Goal: Task Accomplishment & Management: Manage account settings

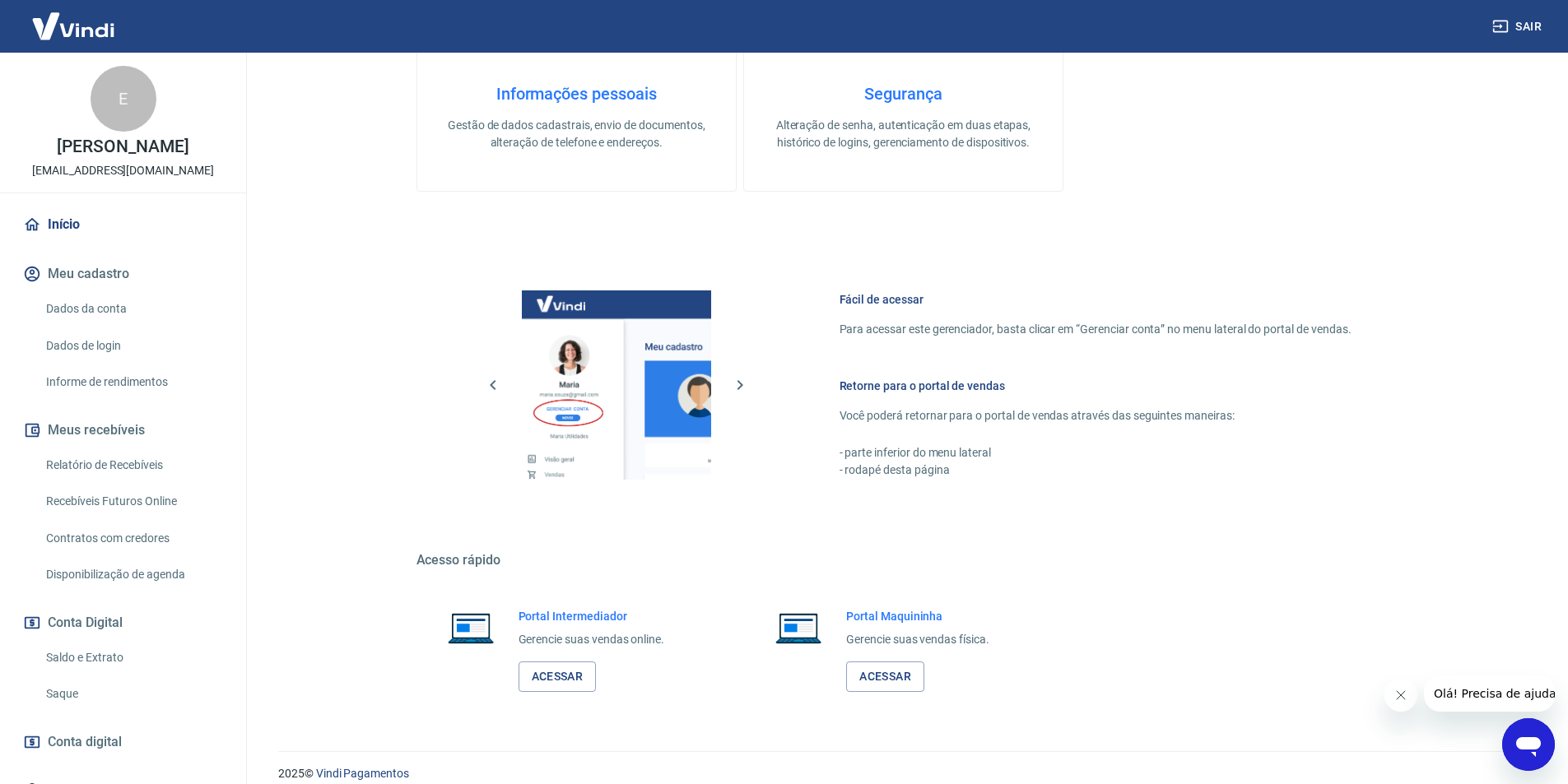
scroll to position [627, 0]
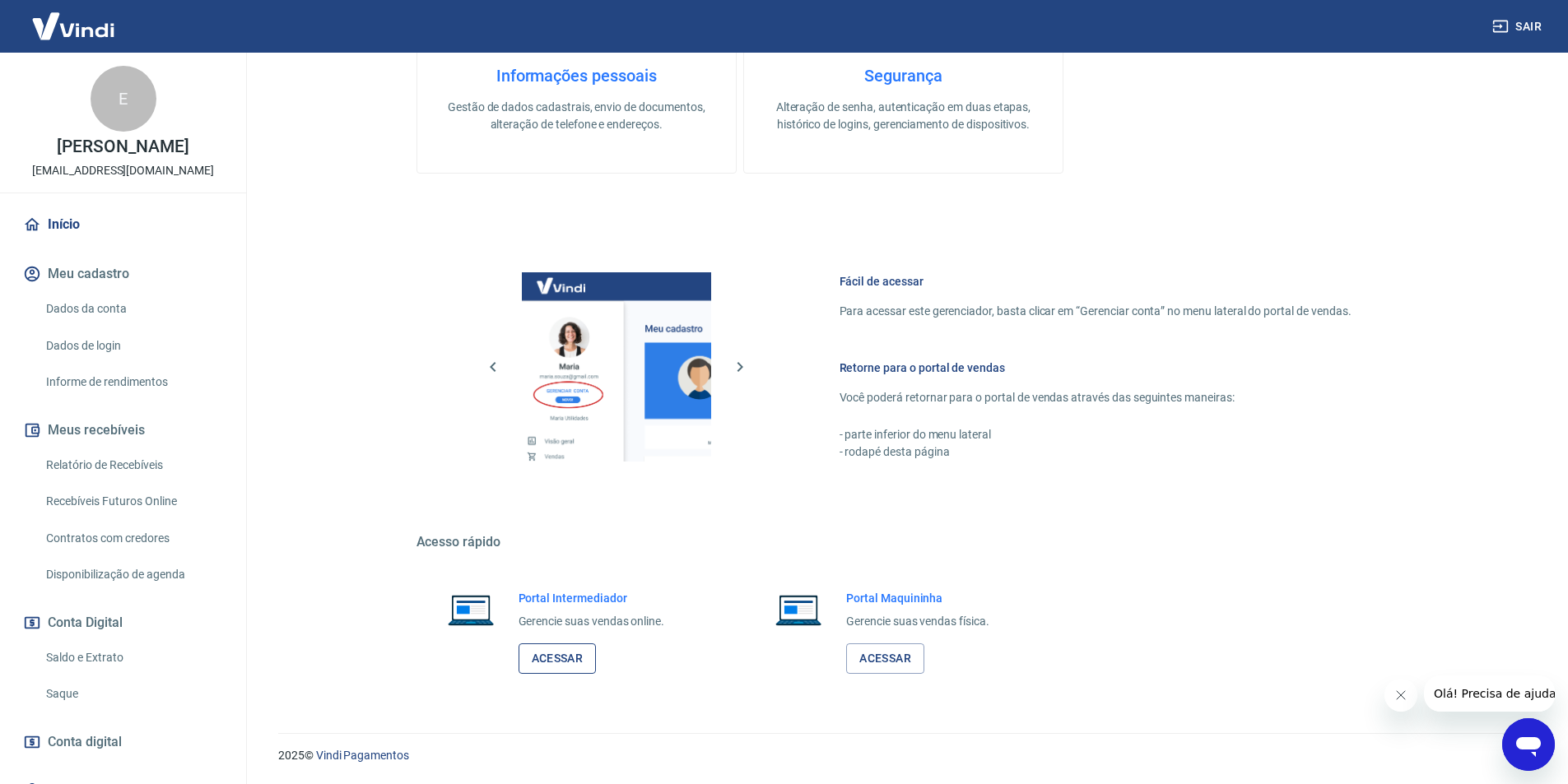
click at [544, 652] on link "Acessar" at bounding box center [557, 659] width 79 height 30
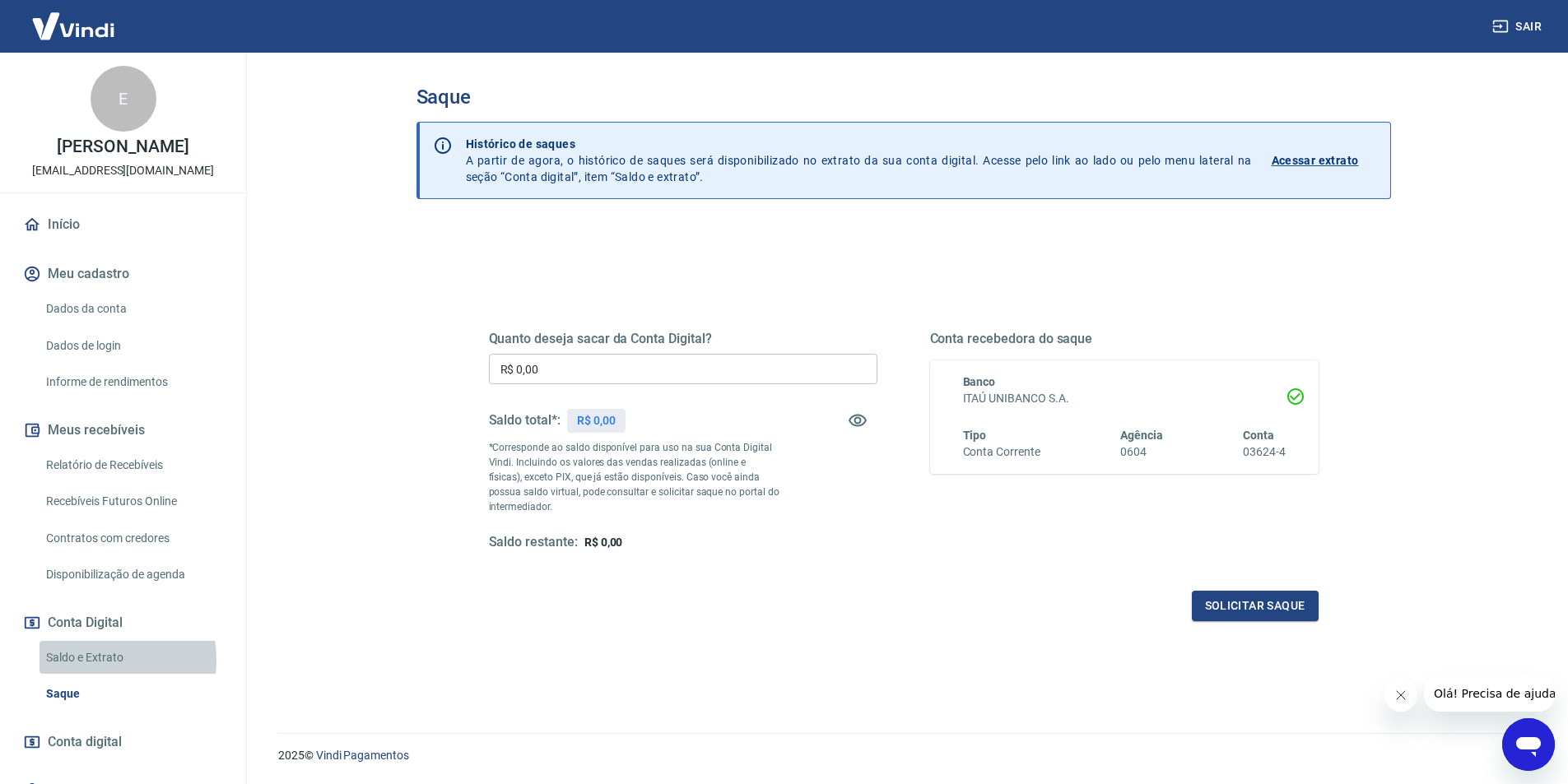
click at [91, 660] on link "Saldo e Extrato" at bounding box center [133, 658] width 187 height 34
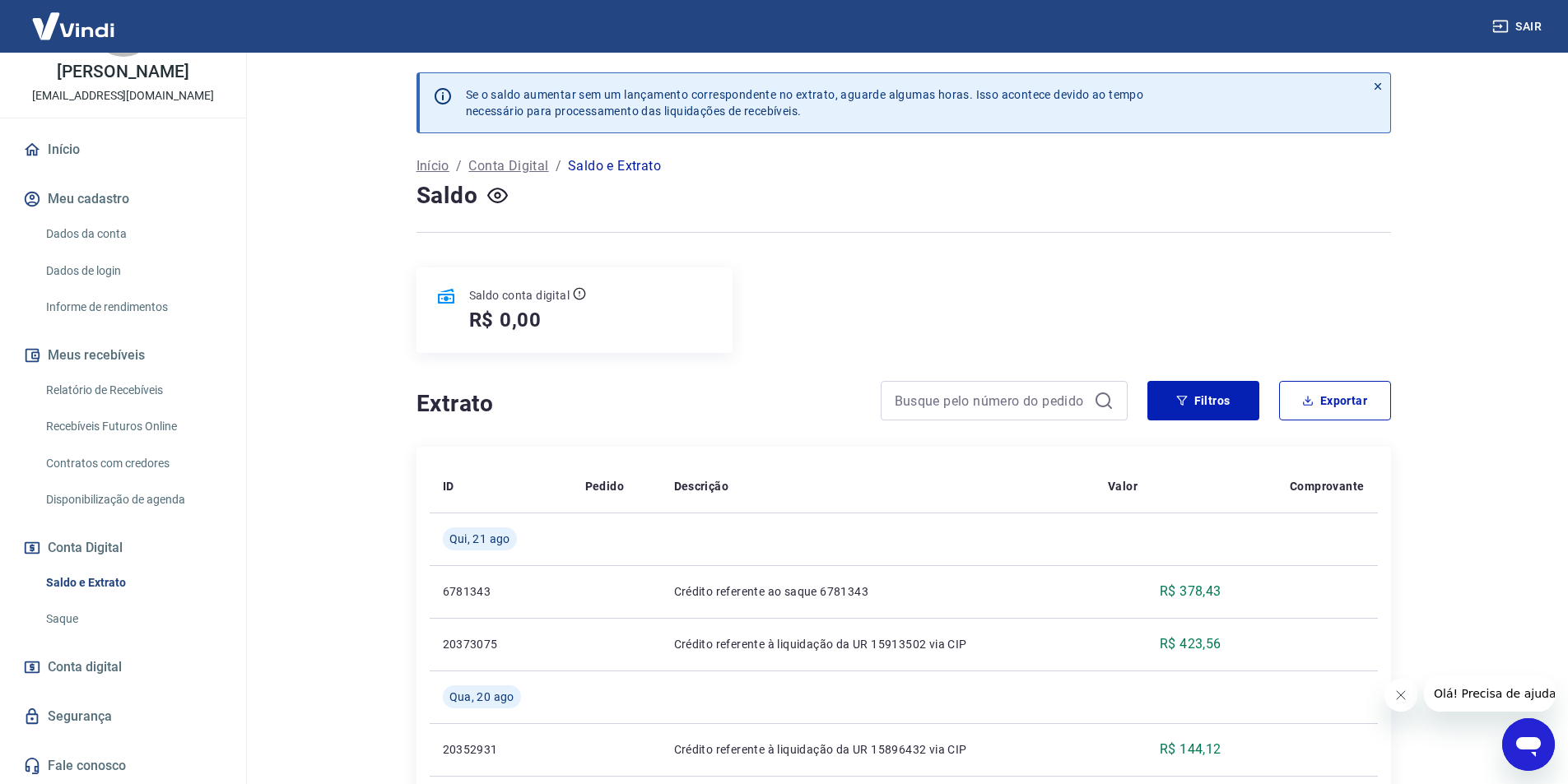
click at [1520, 731] on icon "Abrir janela de mensagens" at bounding box center [1528, 745] width 30 height 30
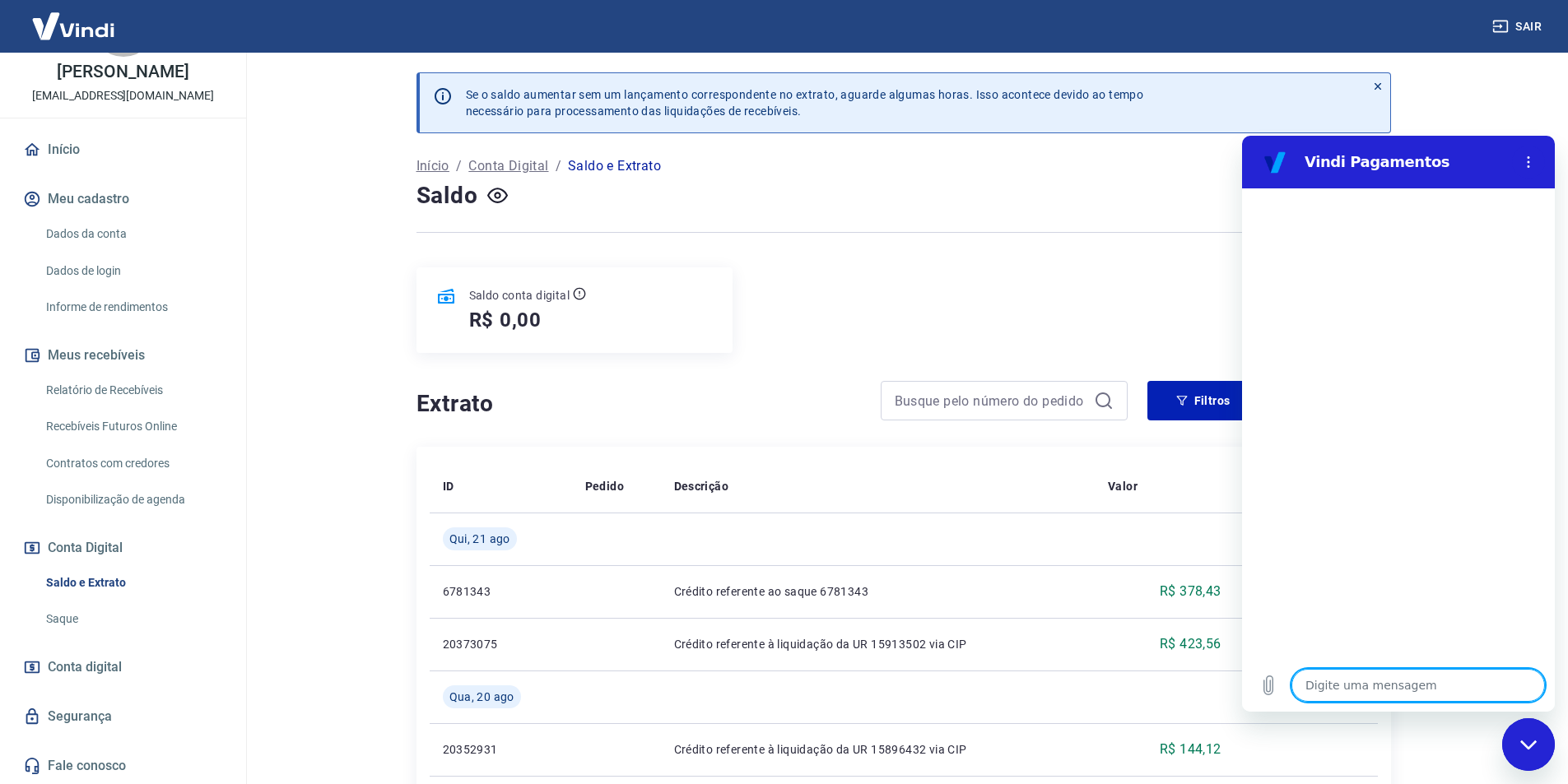
type textarea "o"
type textarea "x"
type textarea "ol"
type textarea "x"
type textarea "olá"
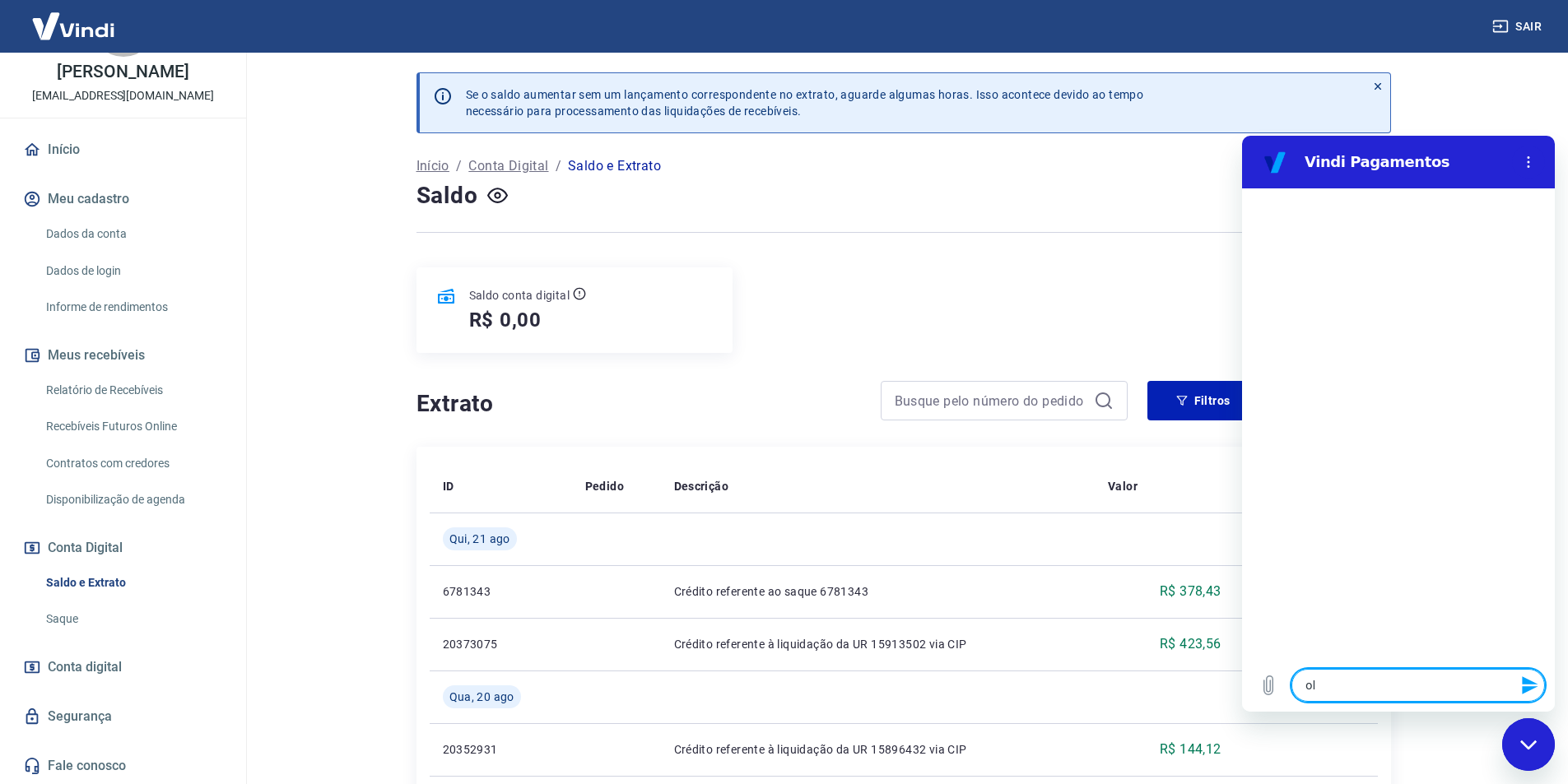
type textarea "x"
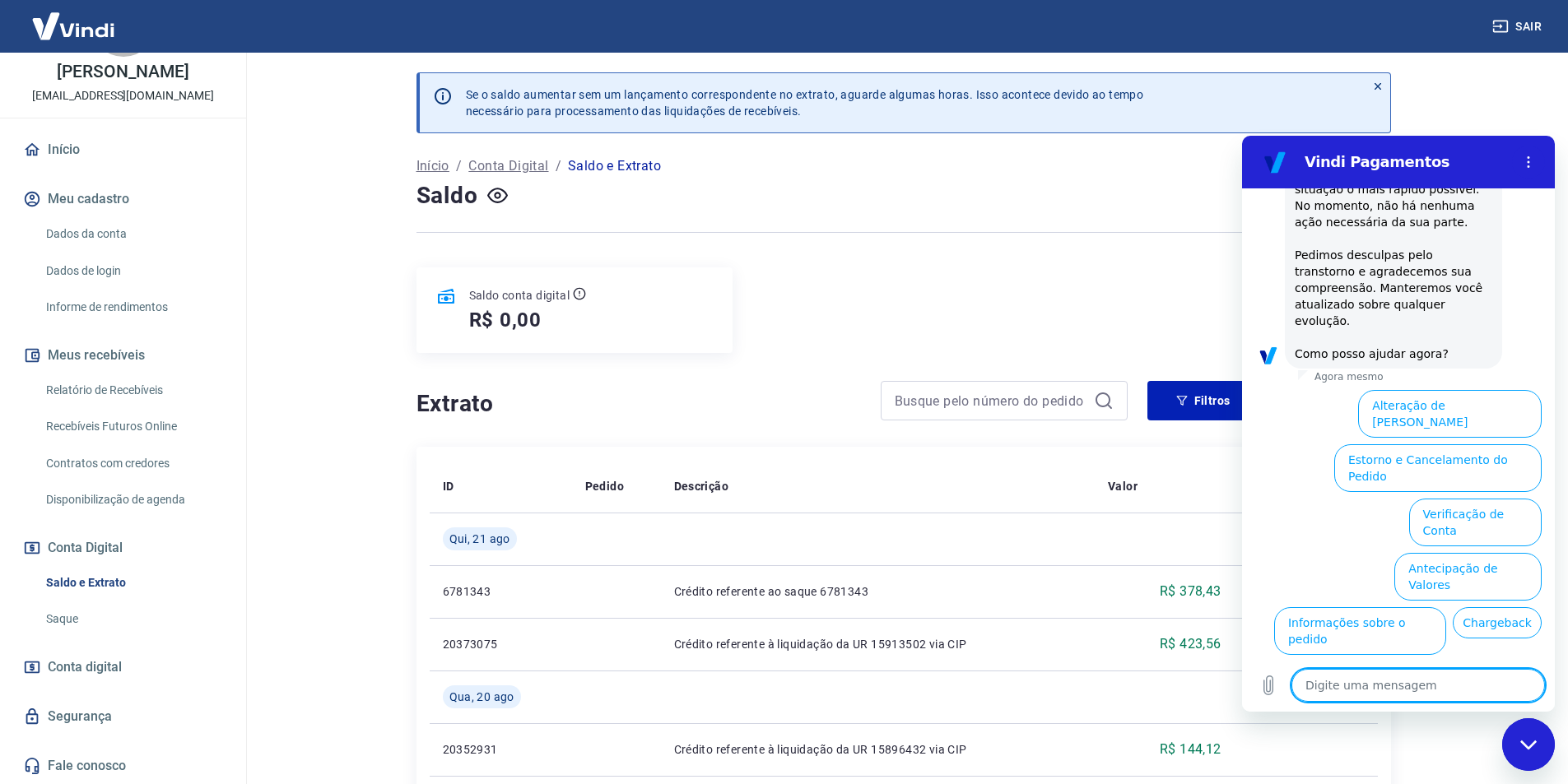
scroll to position [401, 0]
click at [1398, 659] on button "Extrato e Recebíveis" at bounding box center [1333, 682] width 129 height 48
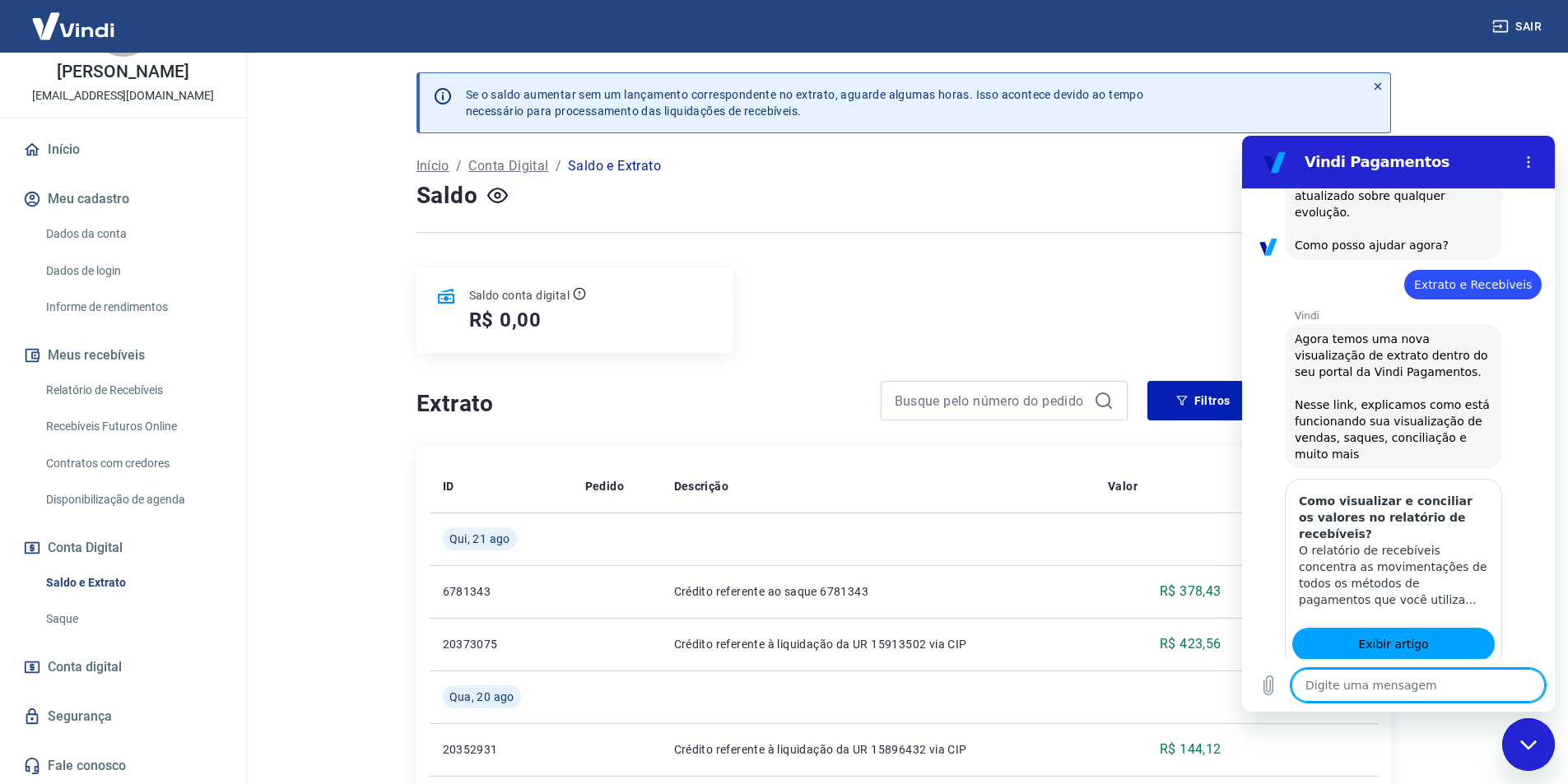
scroll to position [547, 0]
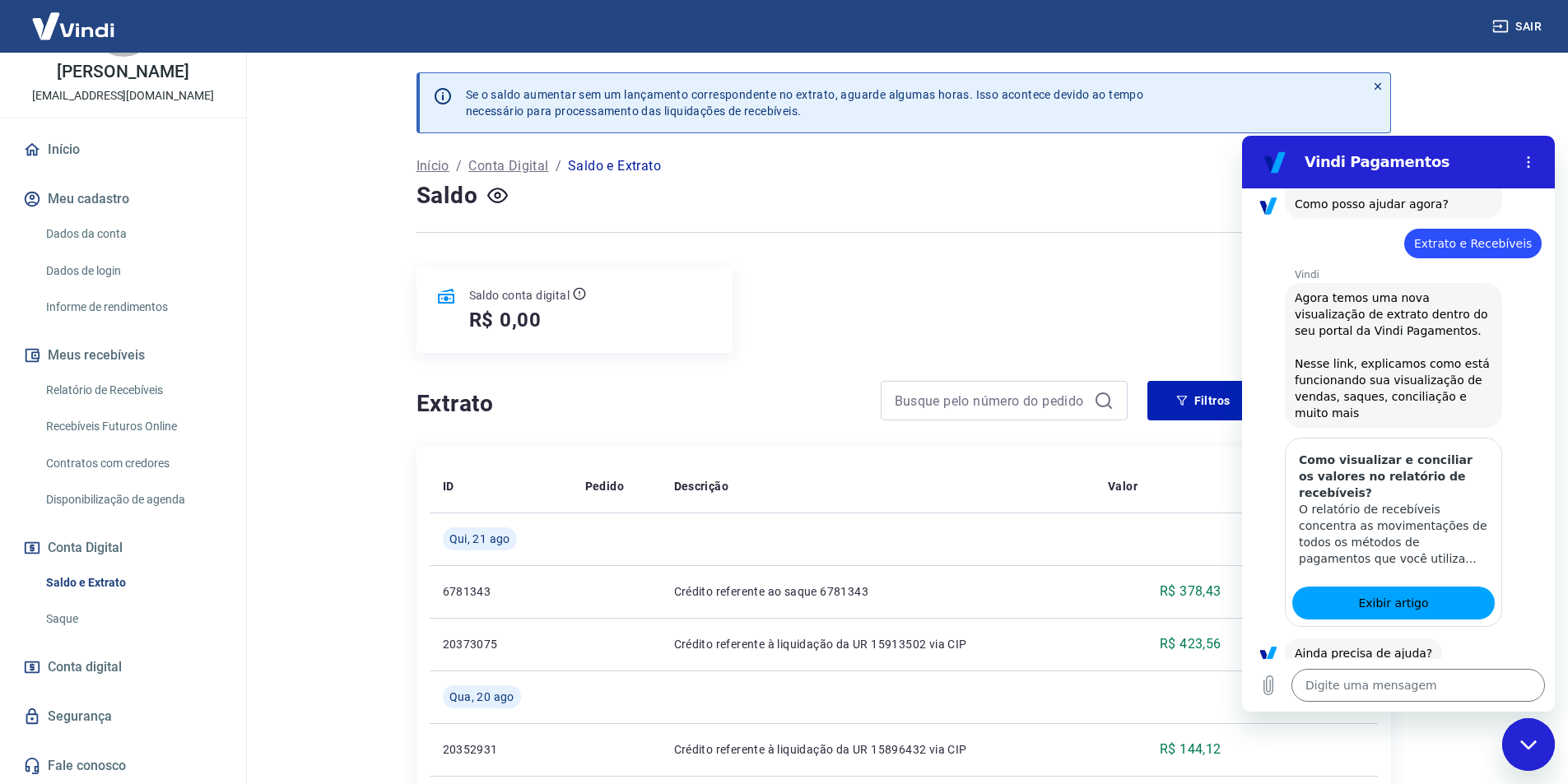
click at [1447, 690] on button "Sim" at bounding box center [1460, 705] width 48 height 31
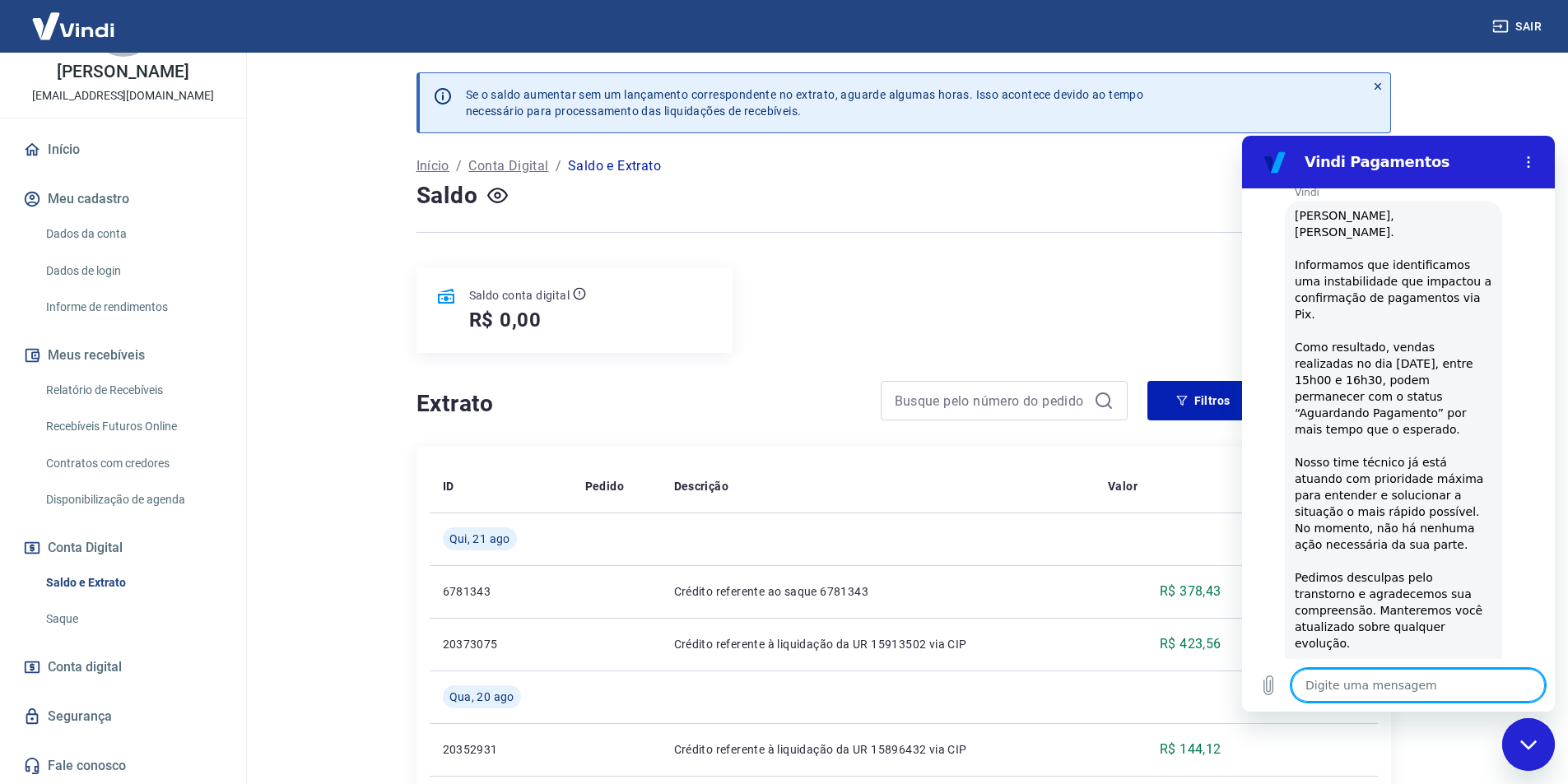
scroll to position [1339, 0]
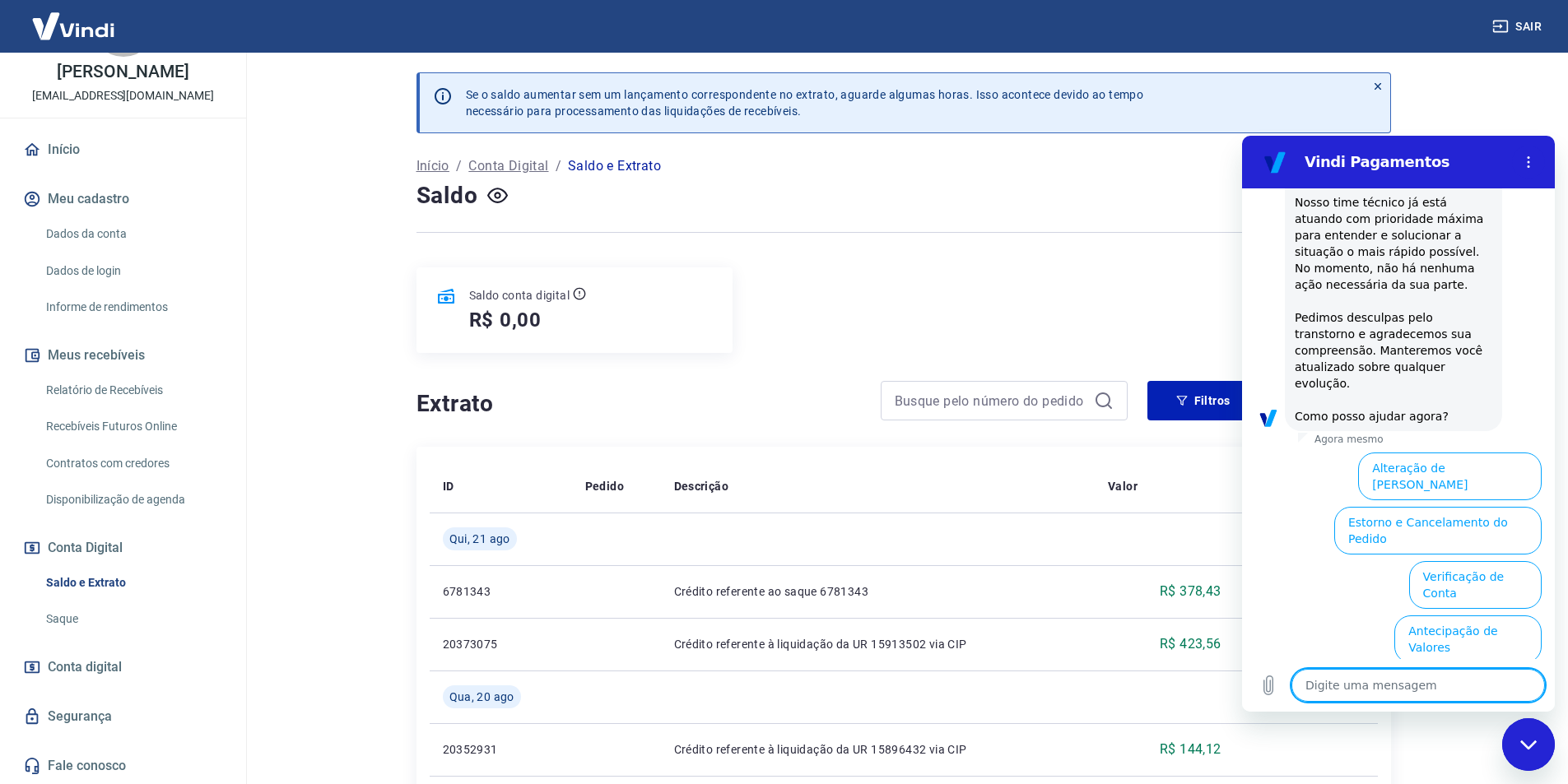
click at [1398, 724] on button "Extrato e Recebíveis" at bounding box center [1333, 748] width 129 height 48
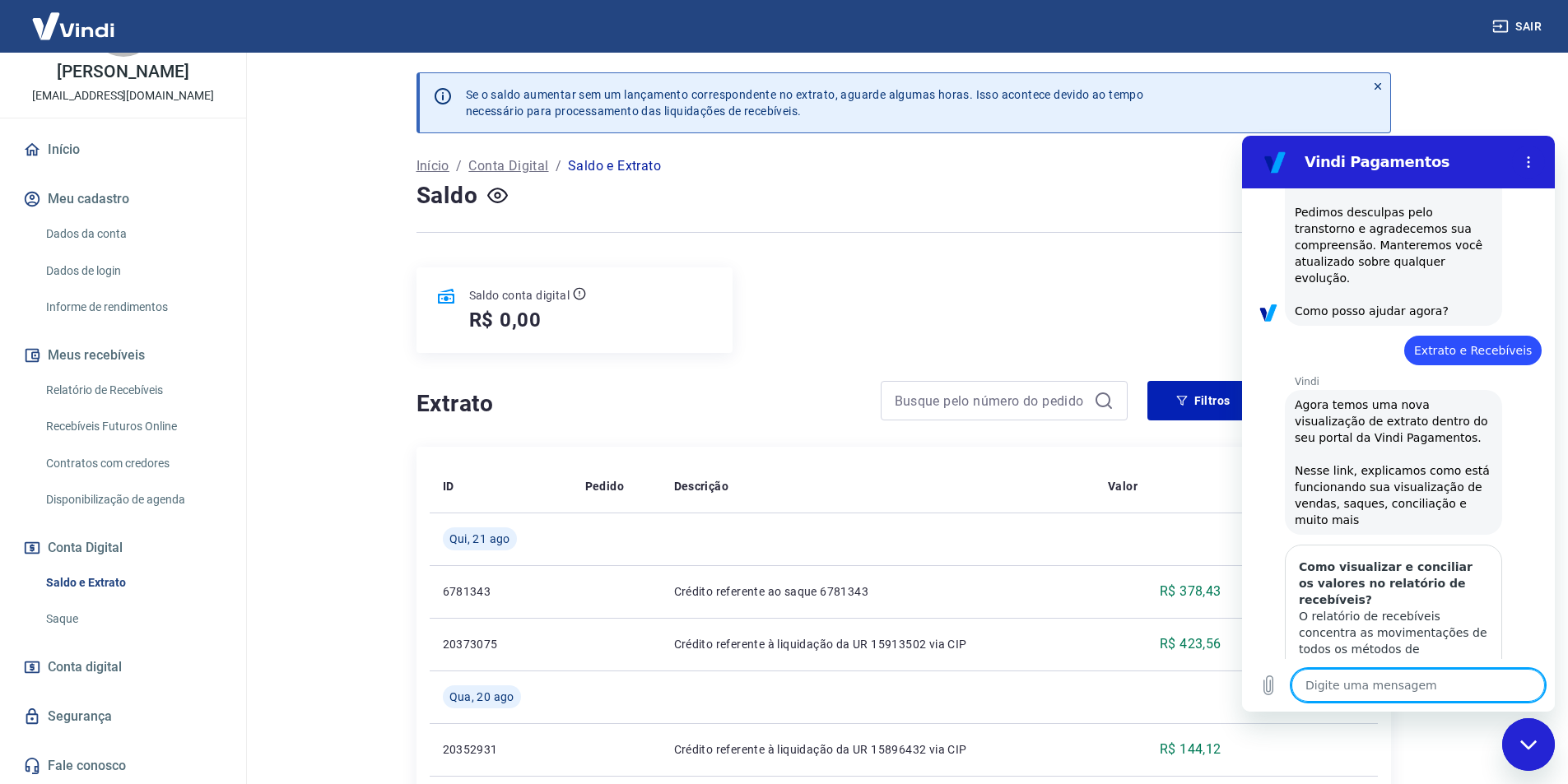
scroll to position [1485, 0]
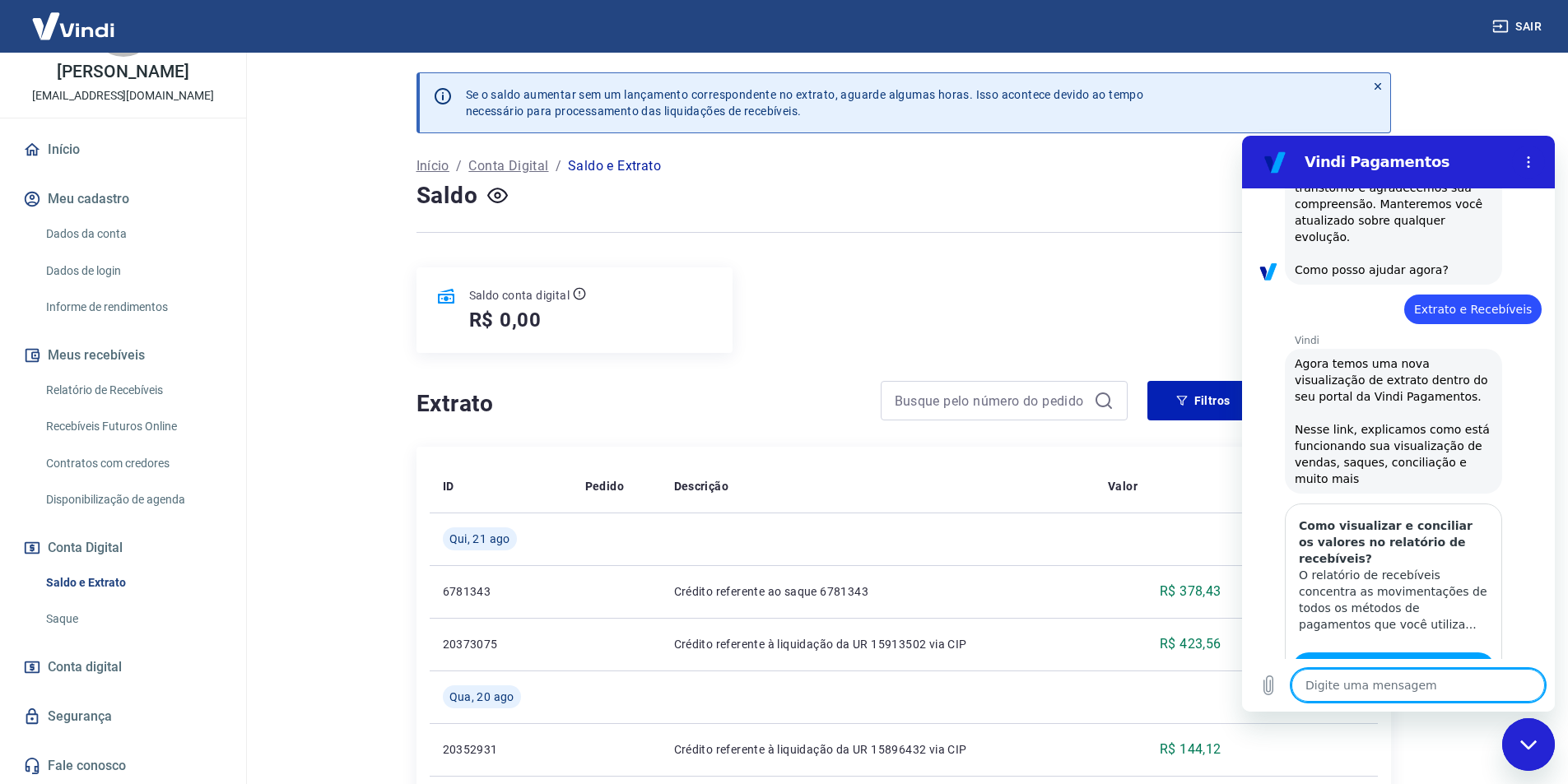
click at [1509, 756] on button "Não" at bounding box center [1516, 771] width 50 height 31
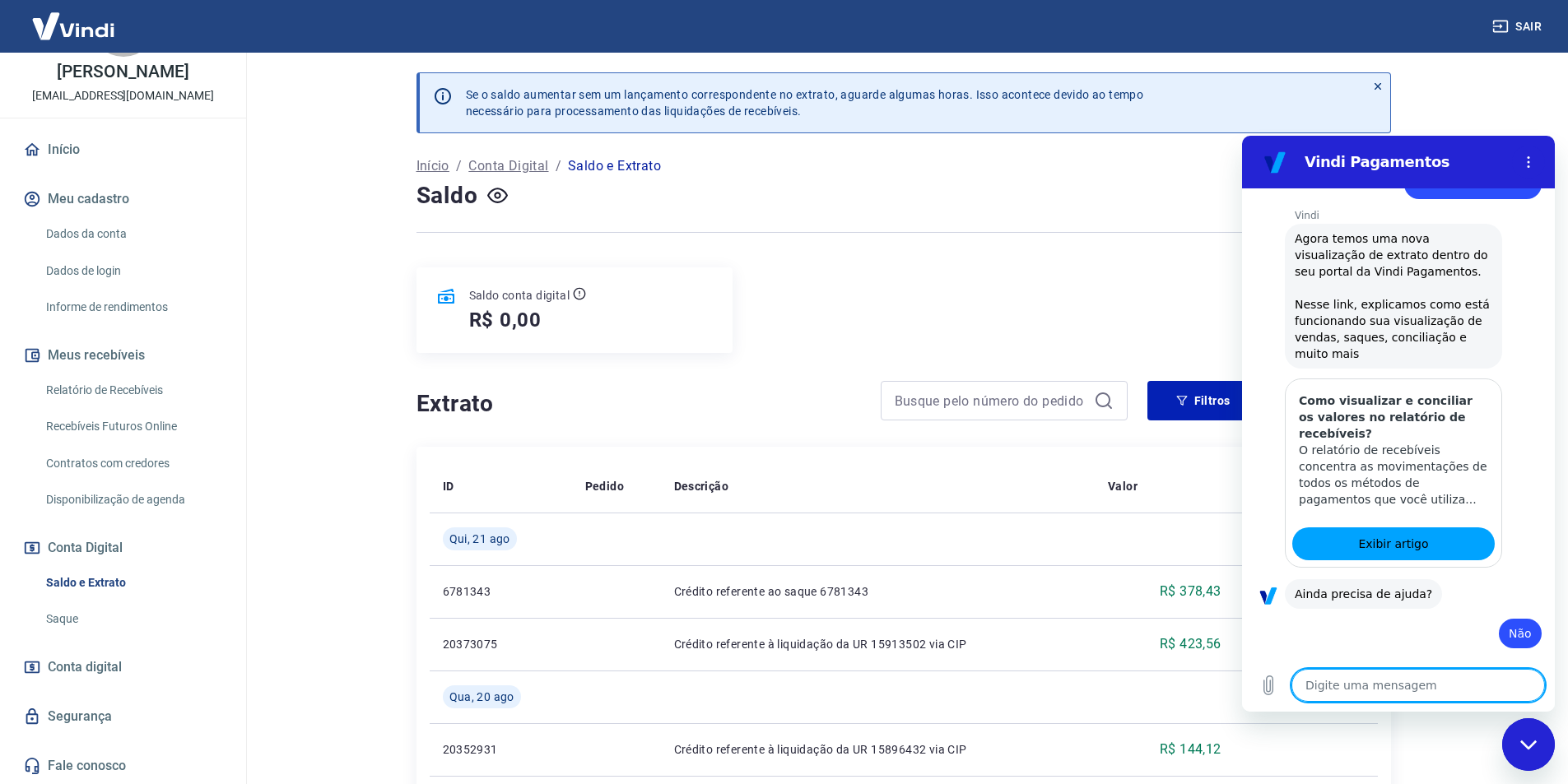
scroll to position [1633, 0]
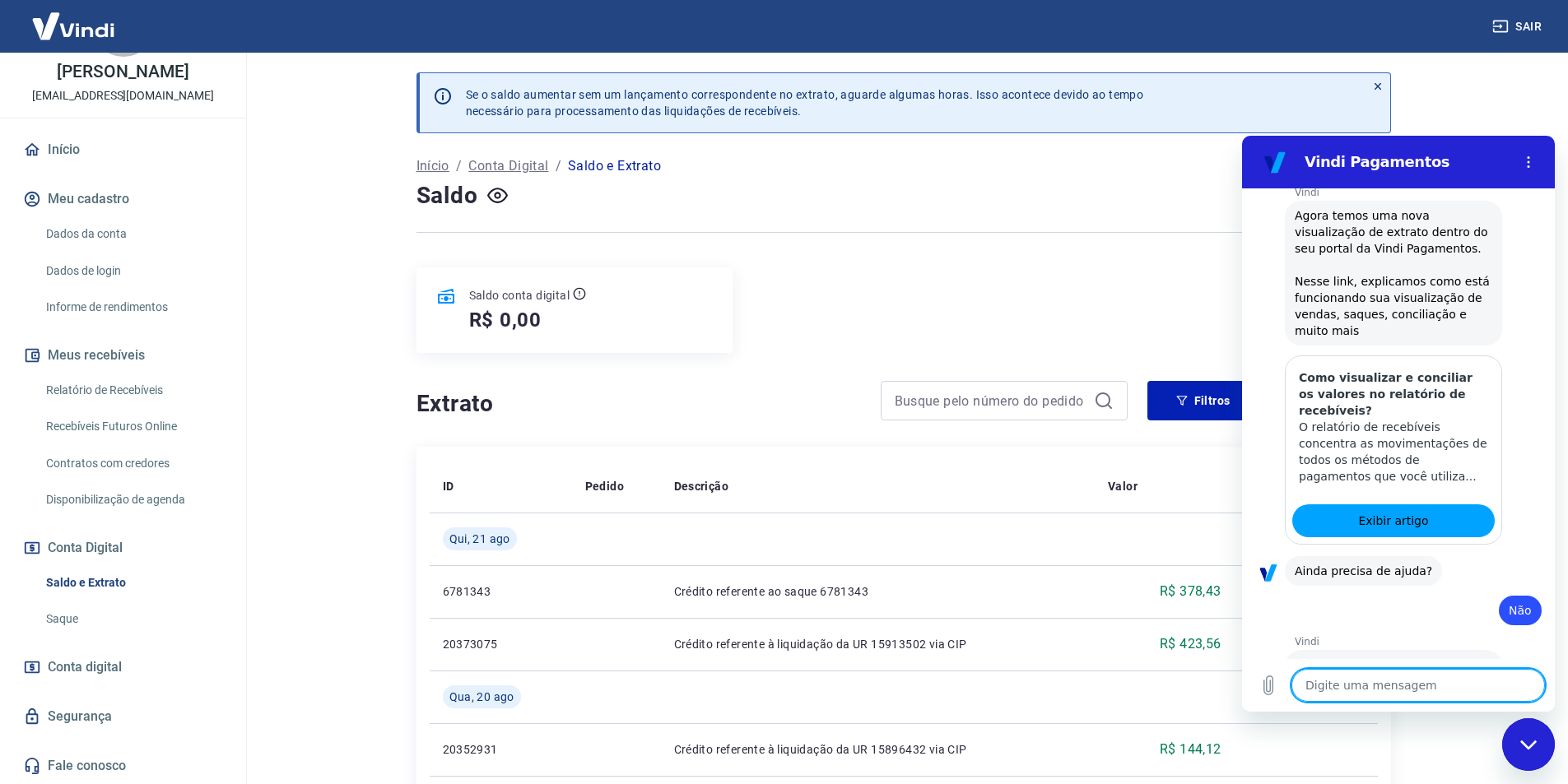
click at [1489, 718] on button "Insatisfeito" at bounding box center [1499, 733] width 84 height 31
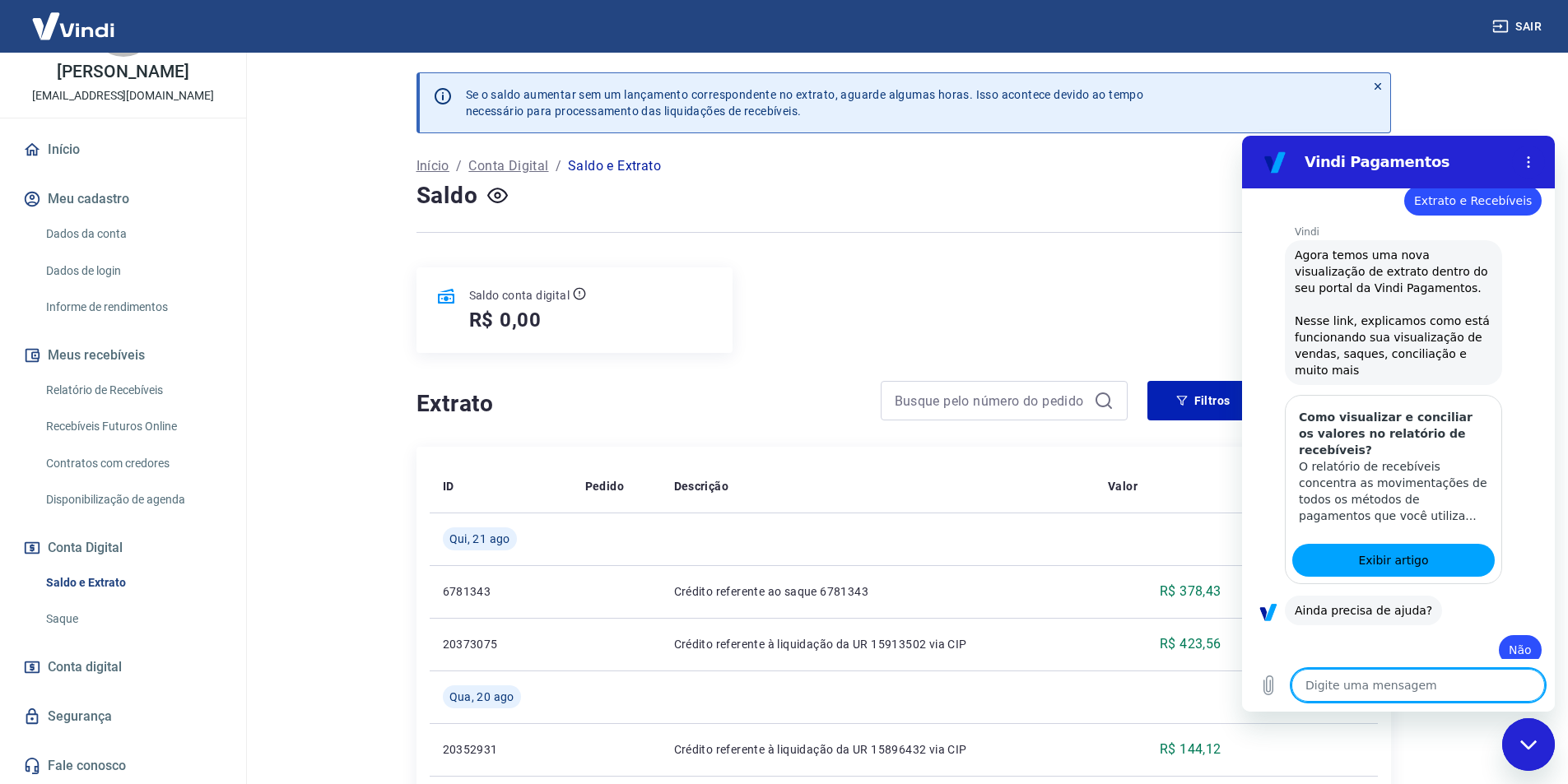
scroll to position [1597, 0]
type textarea "x"
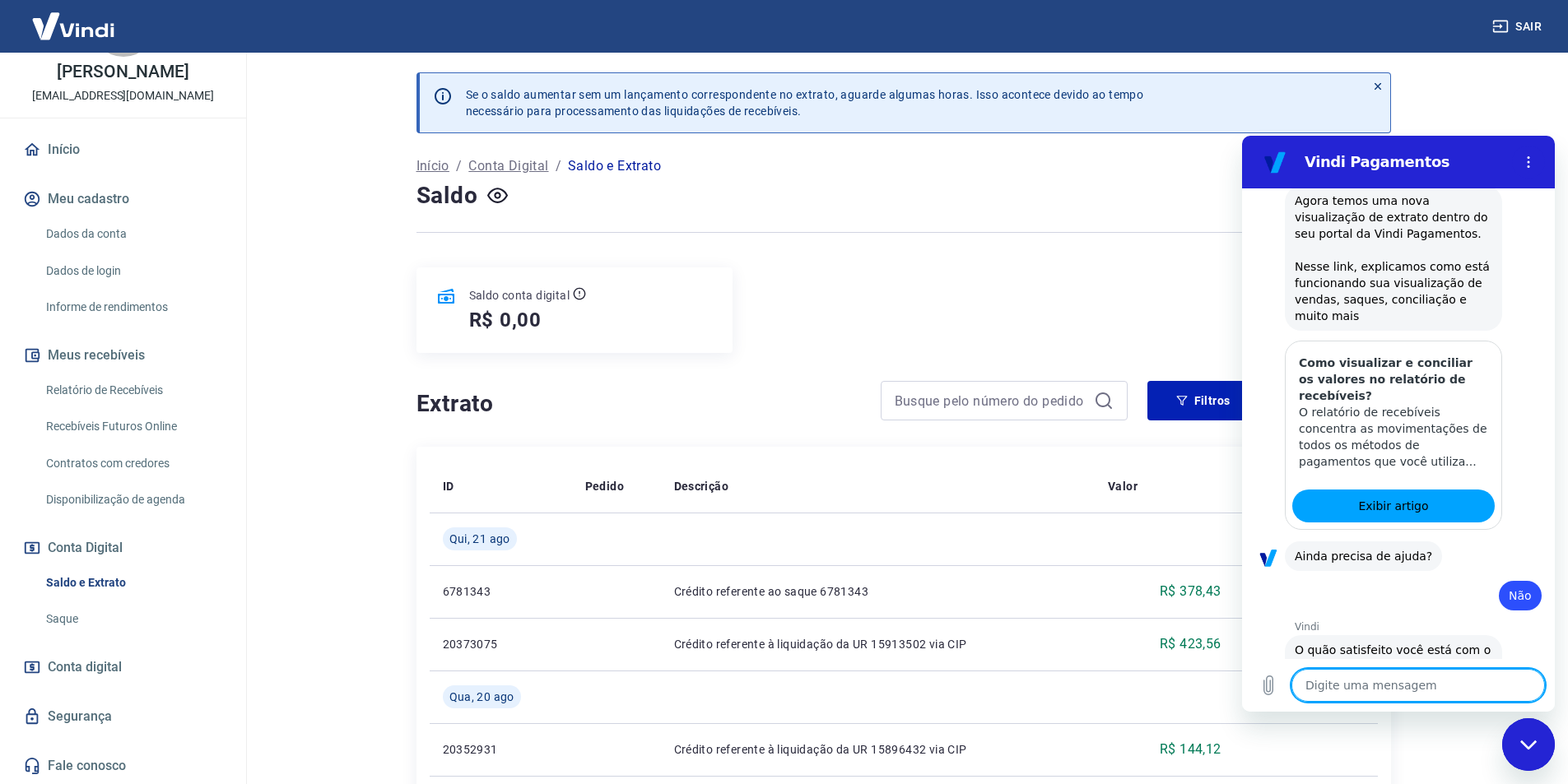
scroll to position [1652, 0]
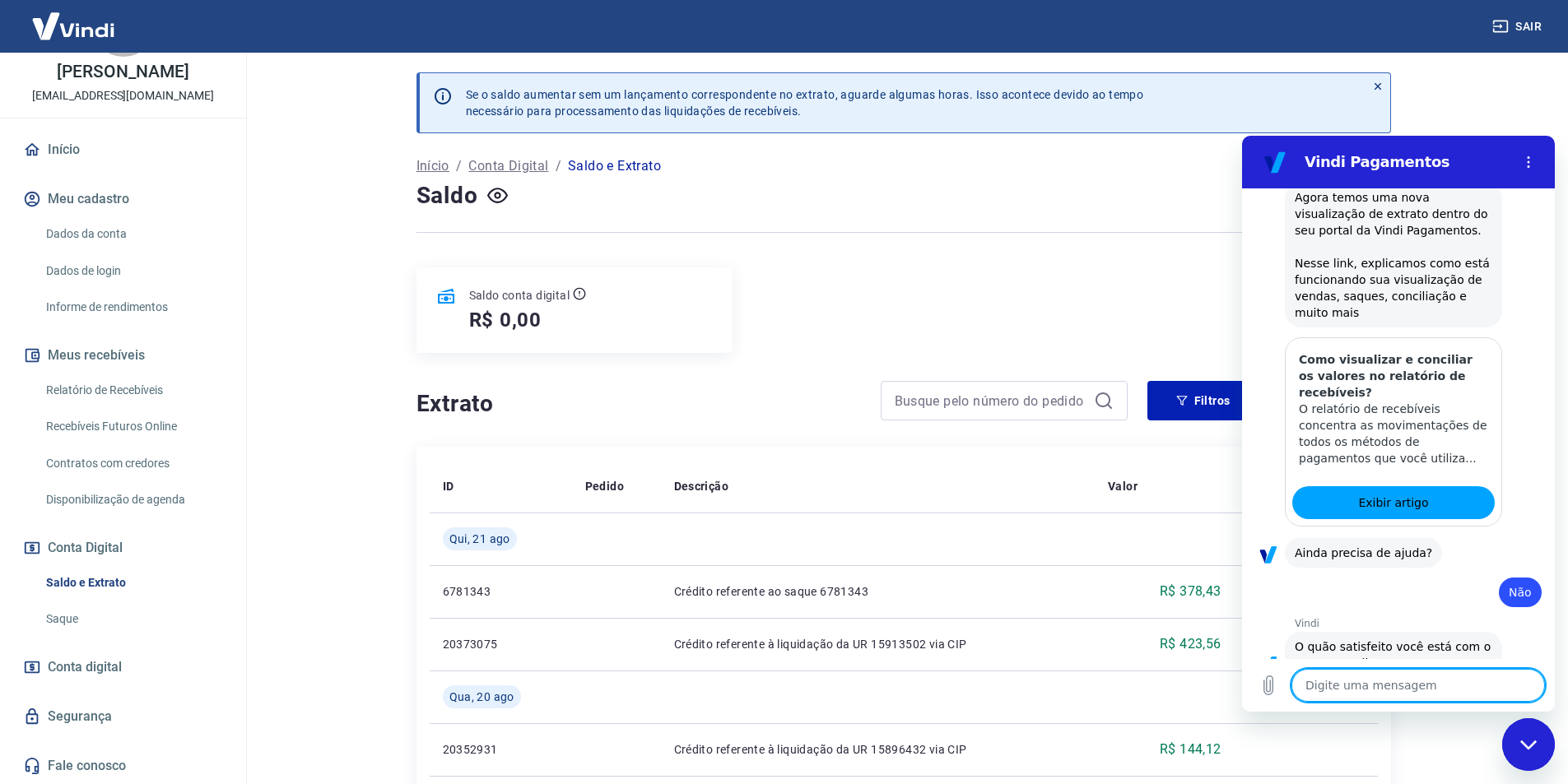
click at [1388, 697] on textarea at bounding box center [1417, 685] width 253 height 33
type textarea "a"
type textarea "x"
type textarea "at"
type textarea "x"
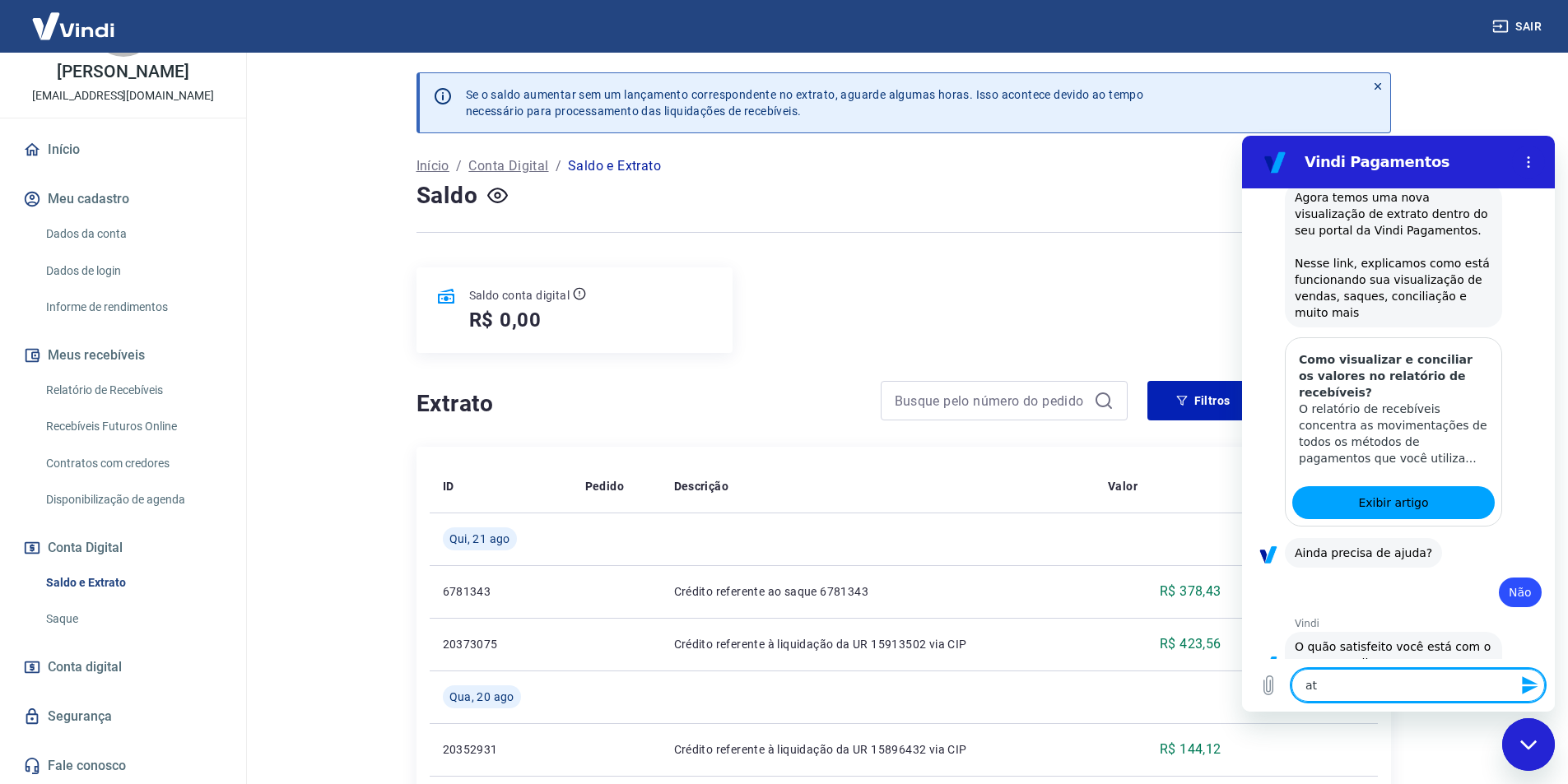
type textarea "ate"
type textarea "x"
type textarea "aten"
type textarea "x"
type textarea "atend"
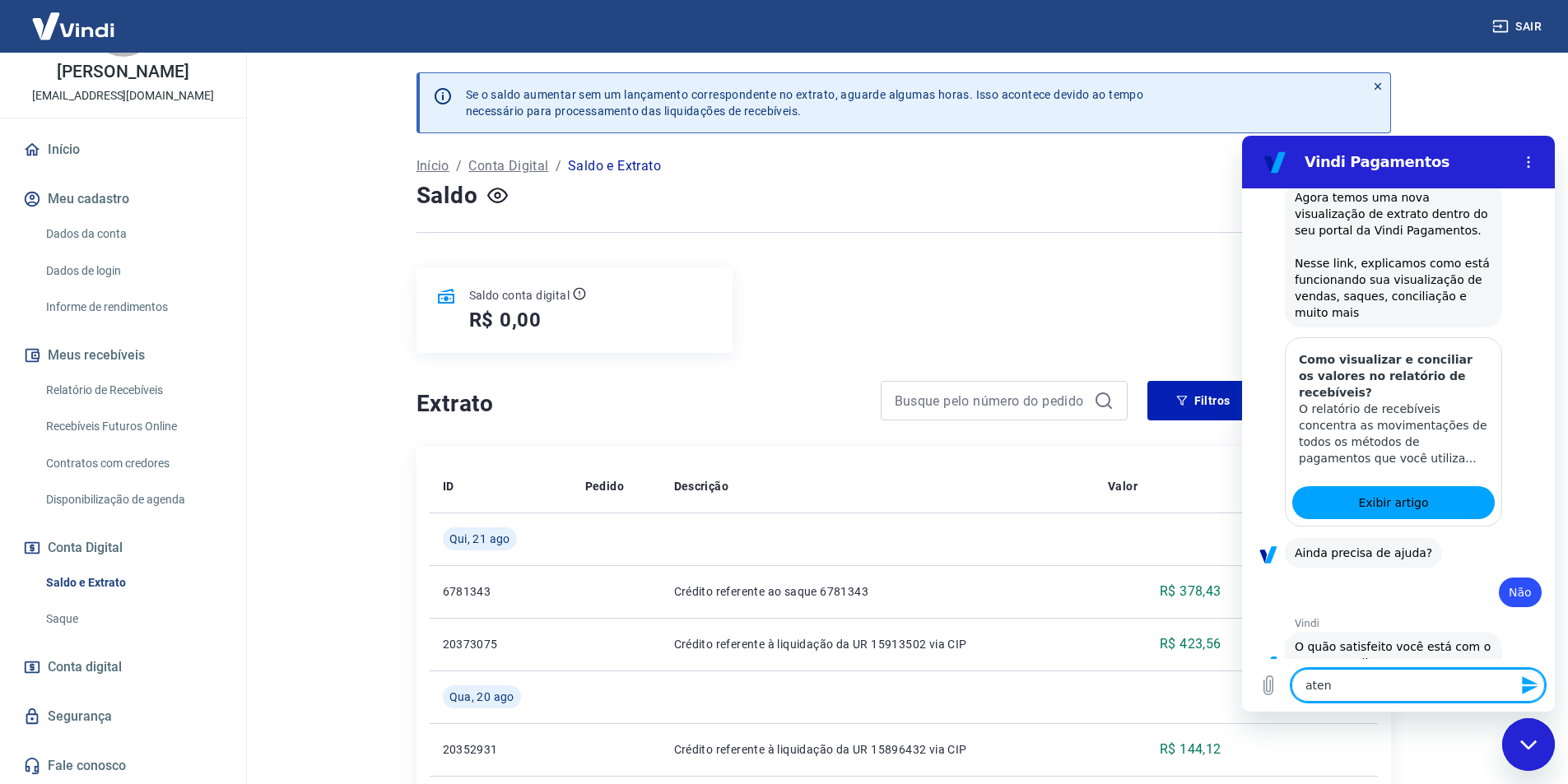
type textarea "x"
type textarea "atende"
type textarea "x"
type textarea "atenden"
type textarea "x"
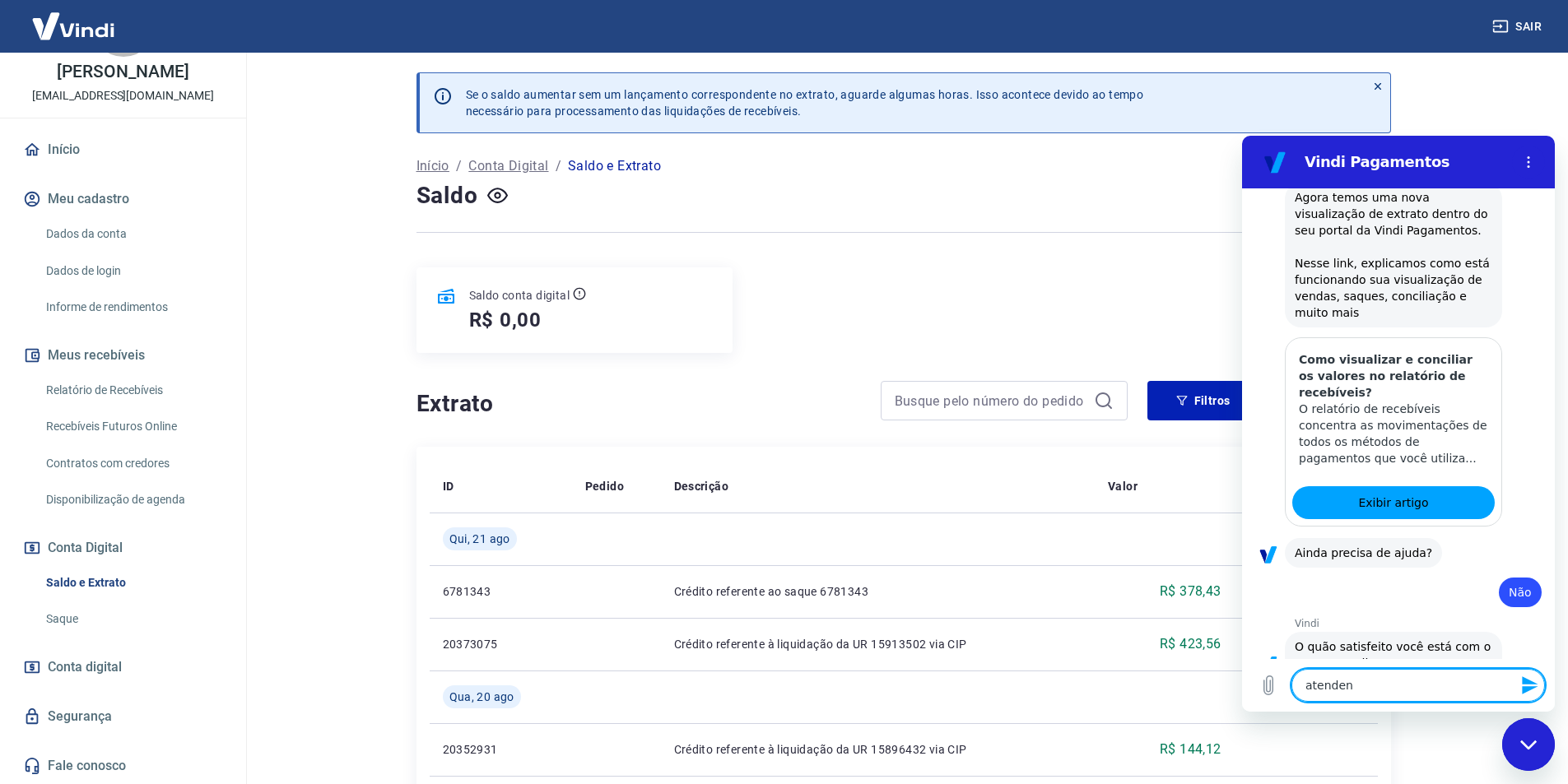
type textarea "atendent"
type textarea "x"
type textarea "atendente"
type textarea "x"
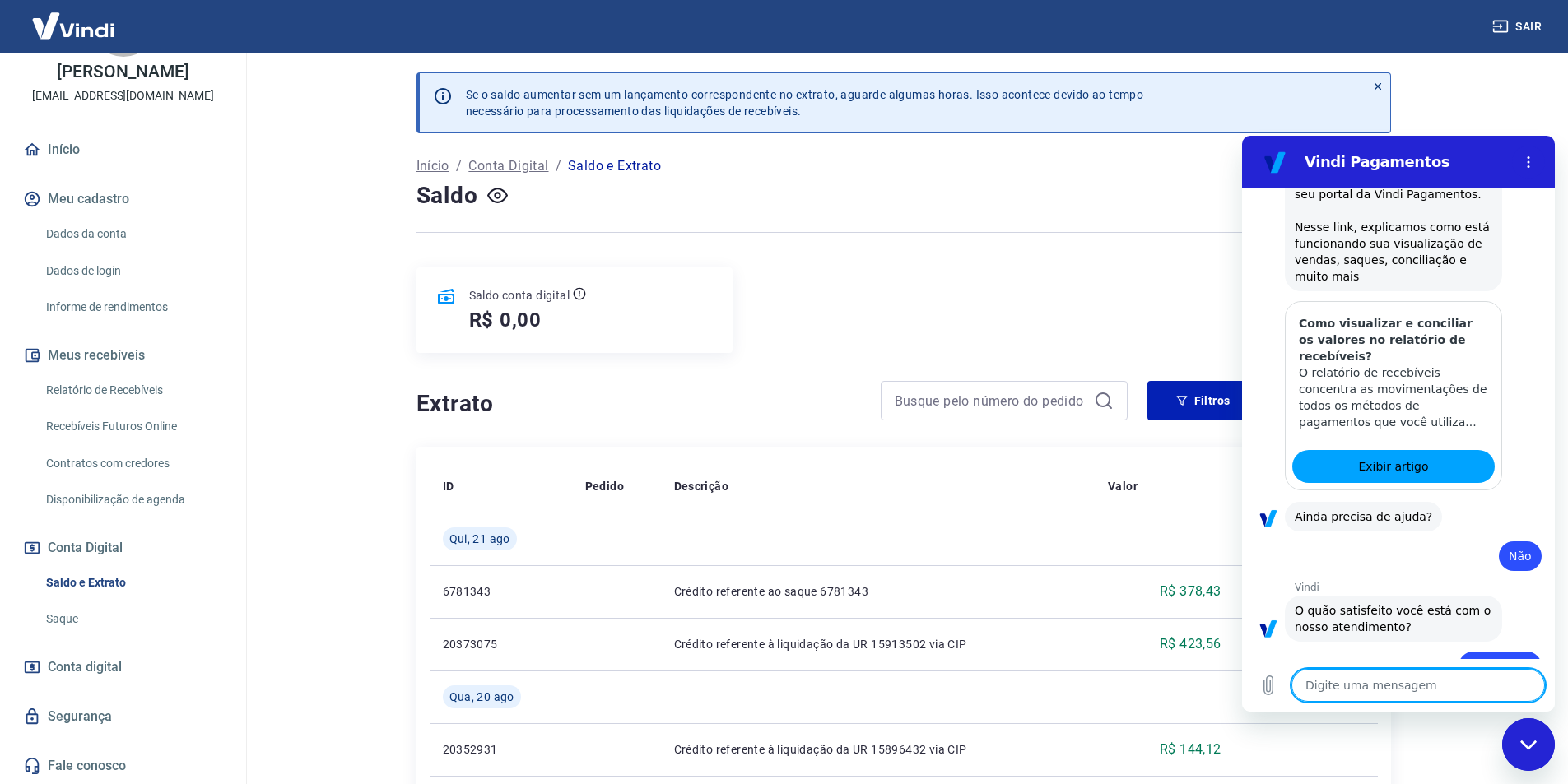
scroll to position [1691, 0]
type textarea "x"
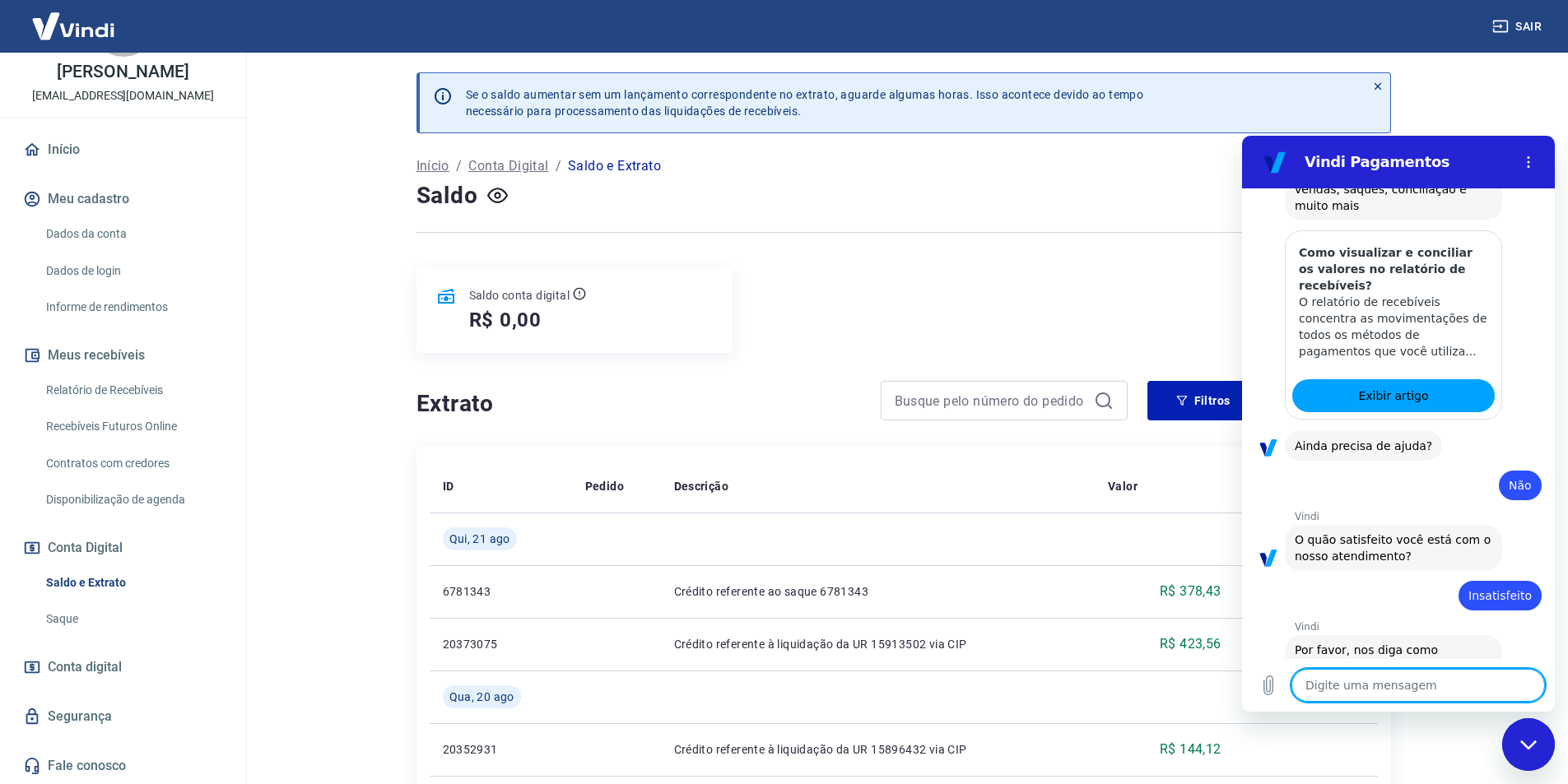
scroll to position [1762, 0]
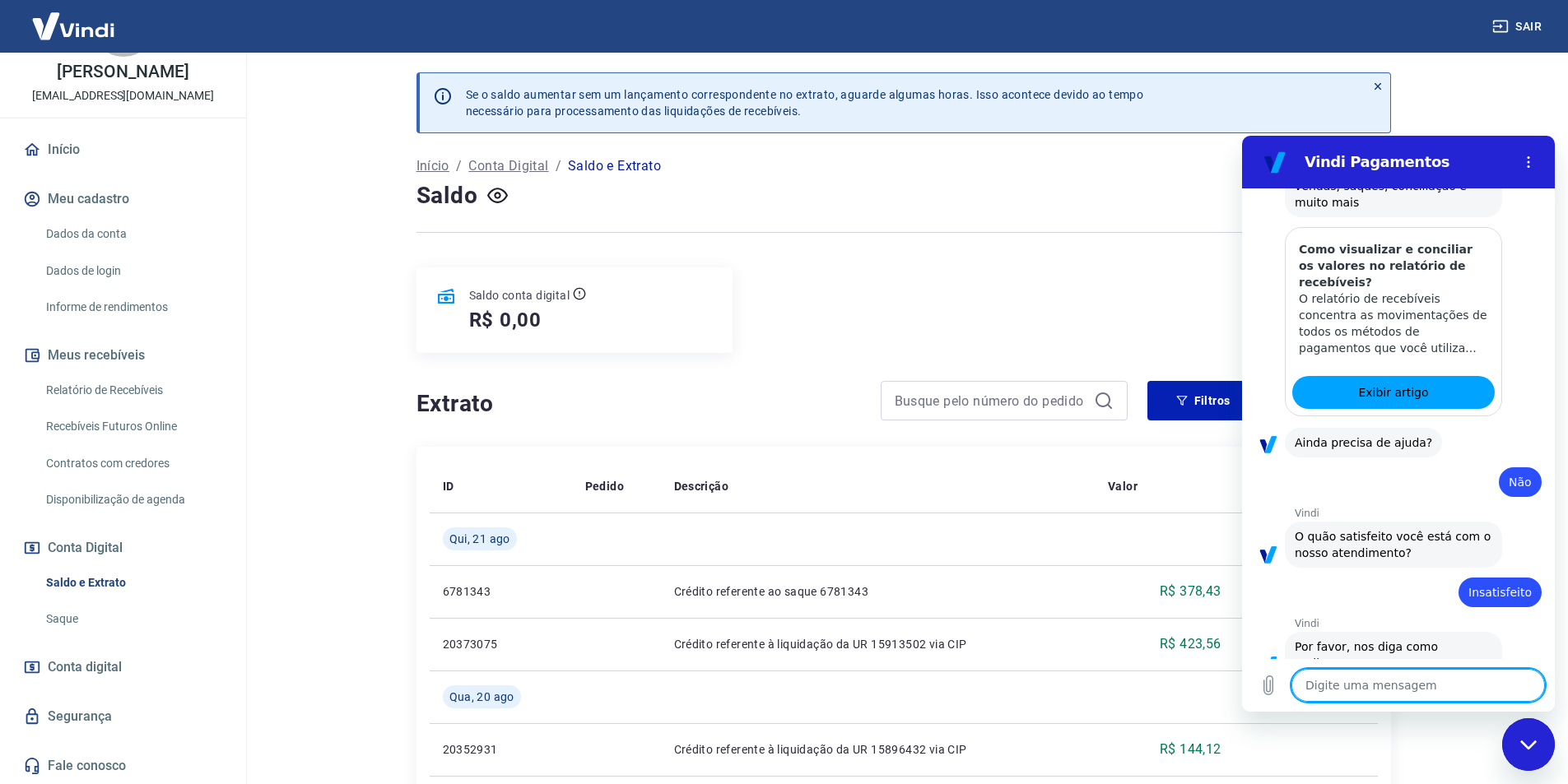
type textarea "p"
type textarea "x"
type textarea "po"
type textarea "x"
type textarea "pos"
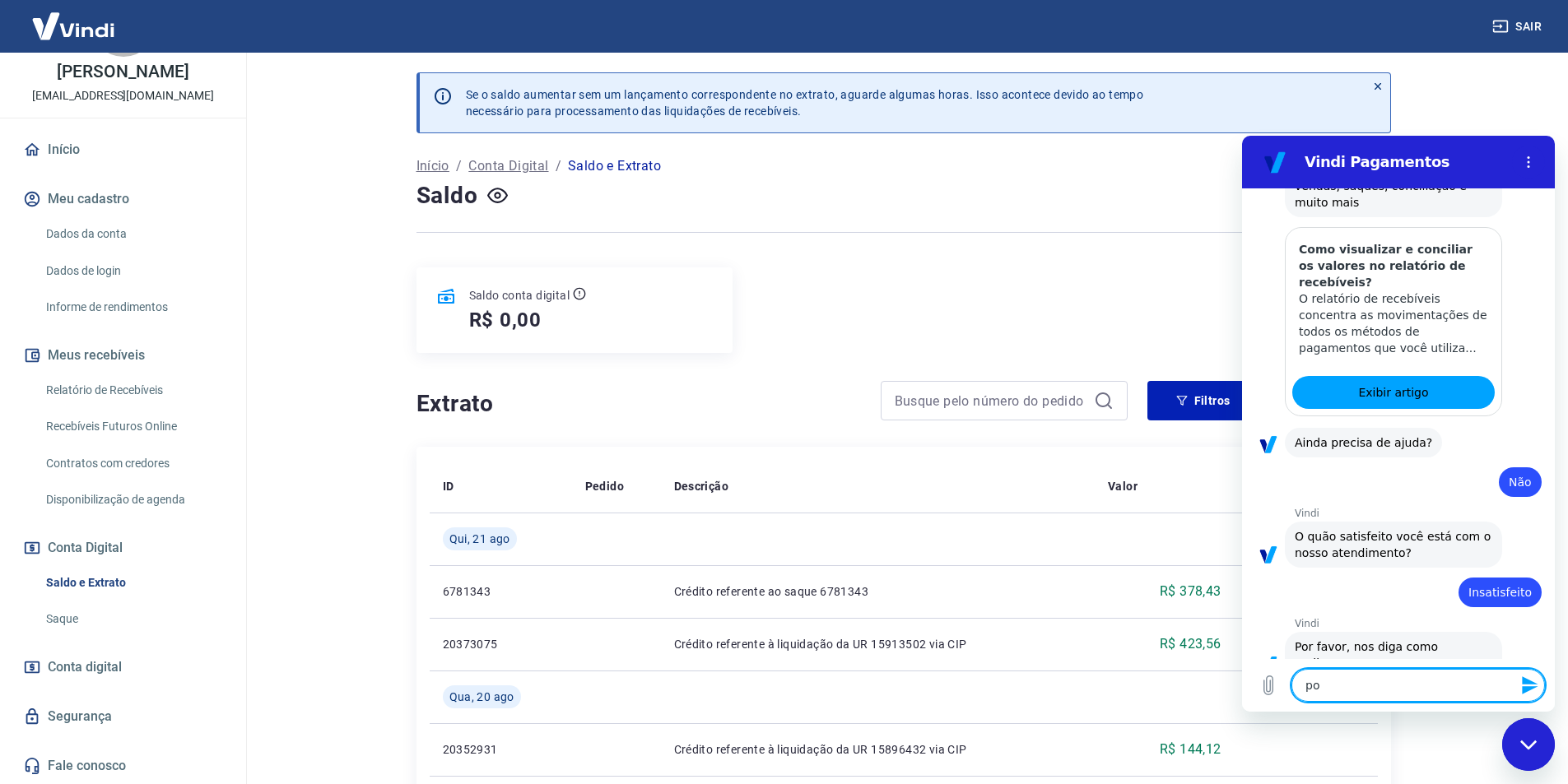
type textarea "x"
type textarea "poss"
type textarea "x"
type textarea "posso"
type textarea "x"
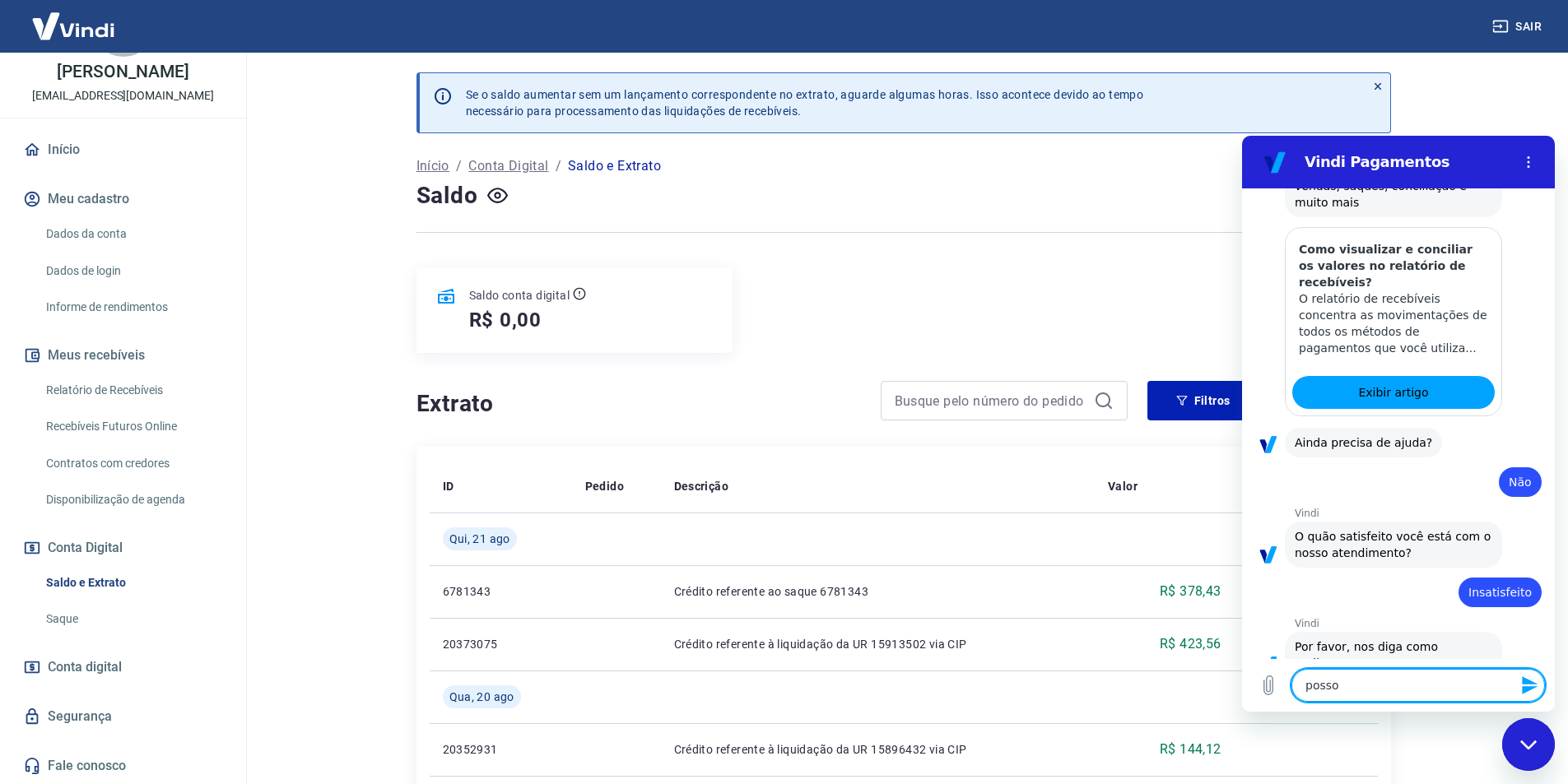
type textarea "posso"
type textarea "x"
type textarea "posso"
type textarea "x"
type textarea "possof"
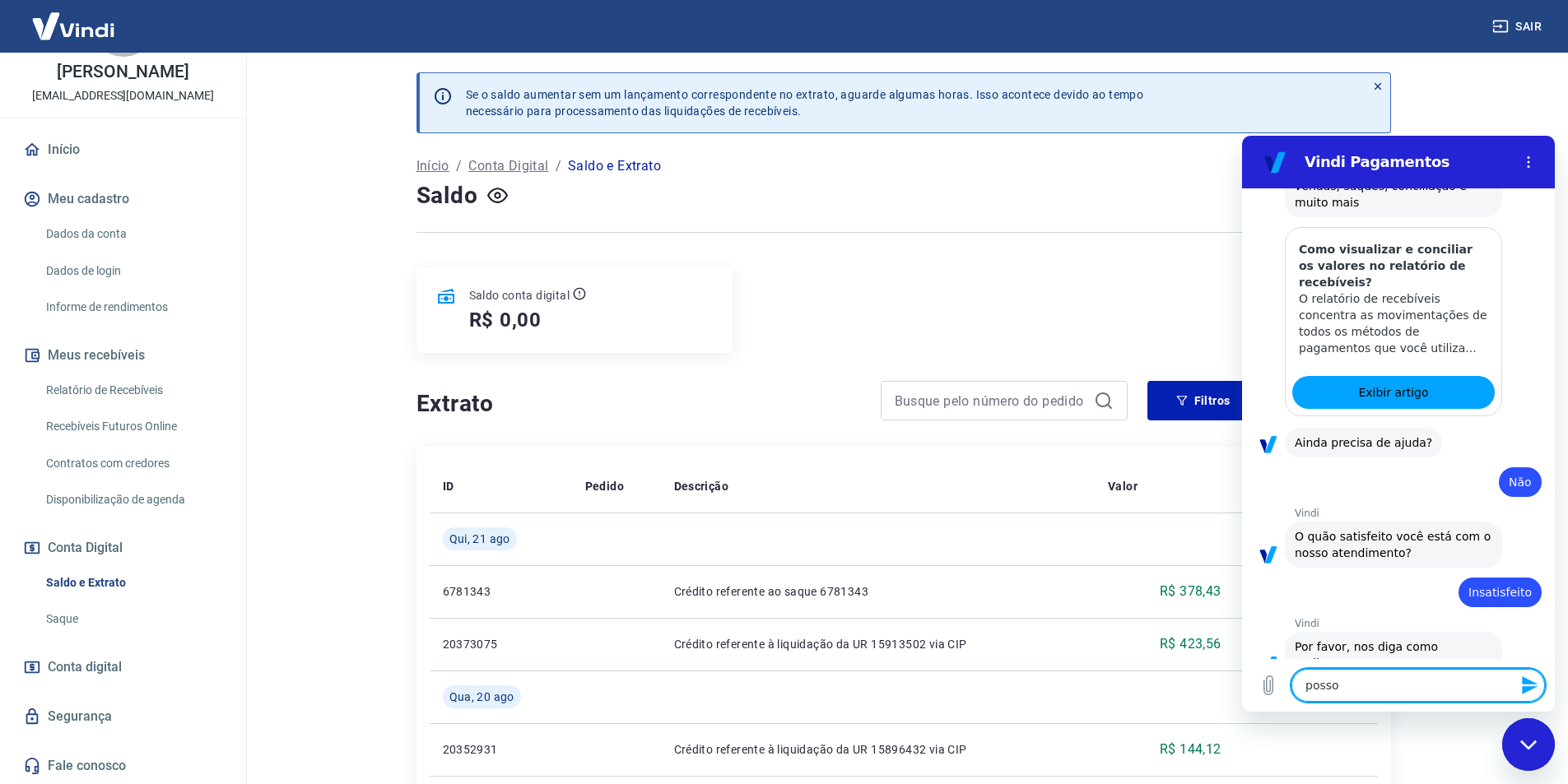
type textarea "x"
type textarea "possofa"
type textarea "x"
type textarea "possof"
type textarea "x"
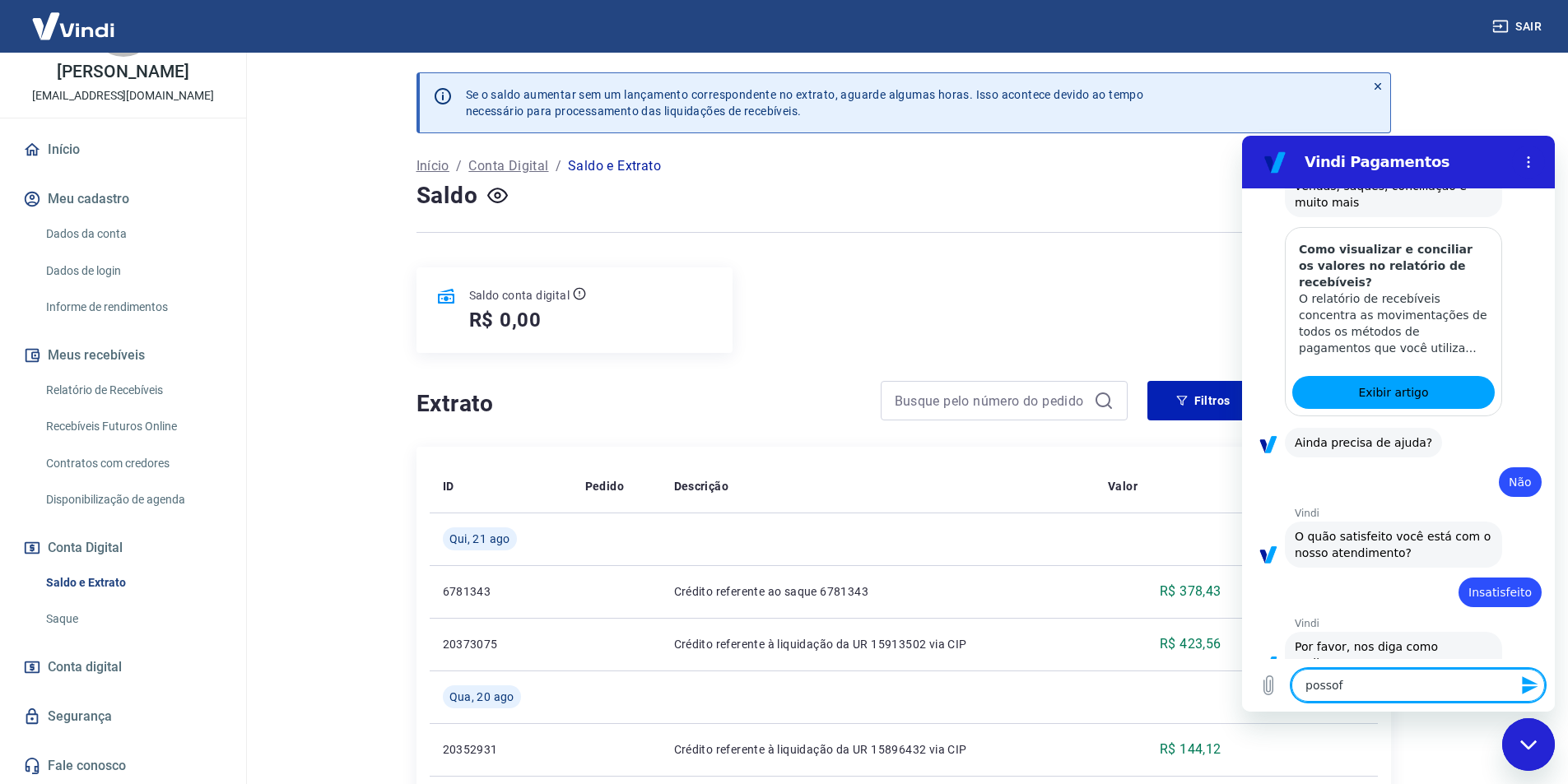
type textarea "posso"
type textarea "x"
type textarea "posso"
type textarea "x"
type textarea "posso f"
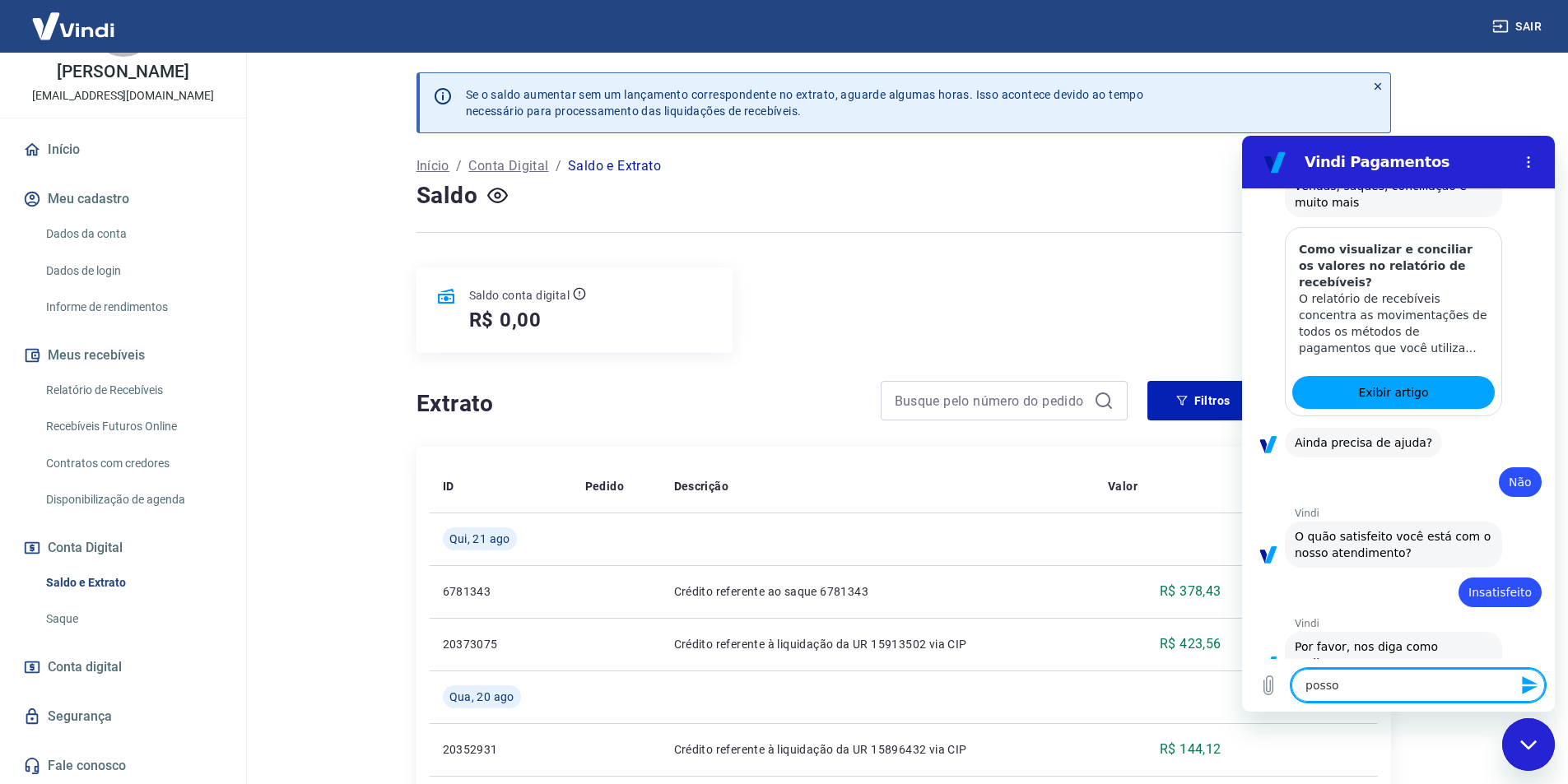
type textarea "x"
type textarea "posso fa"
type textarea "x"
type textarea "posso fal"
type textarea "x"
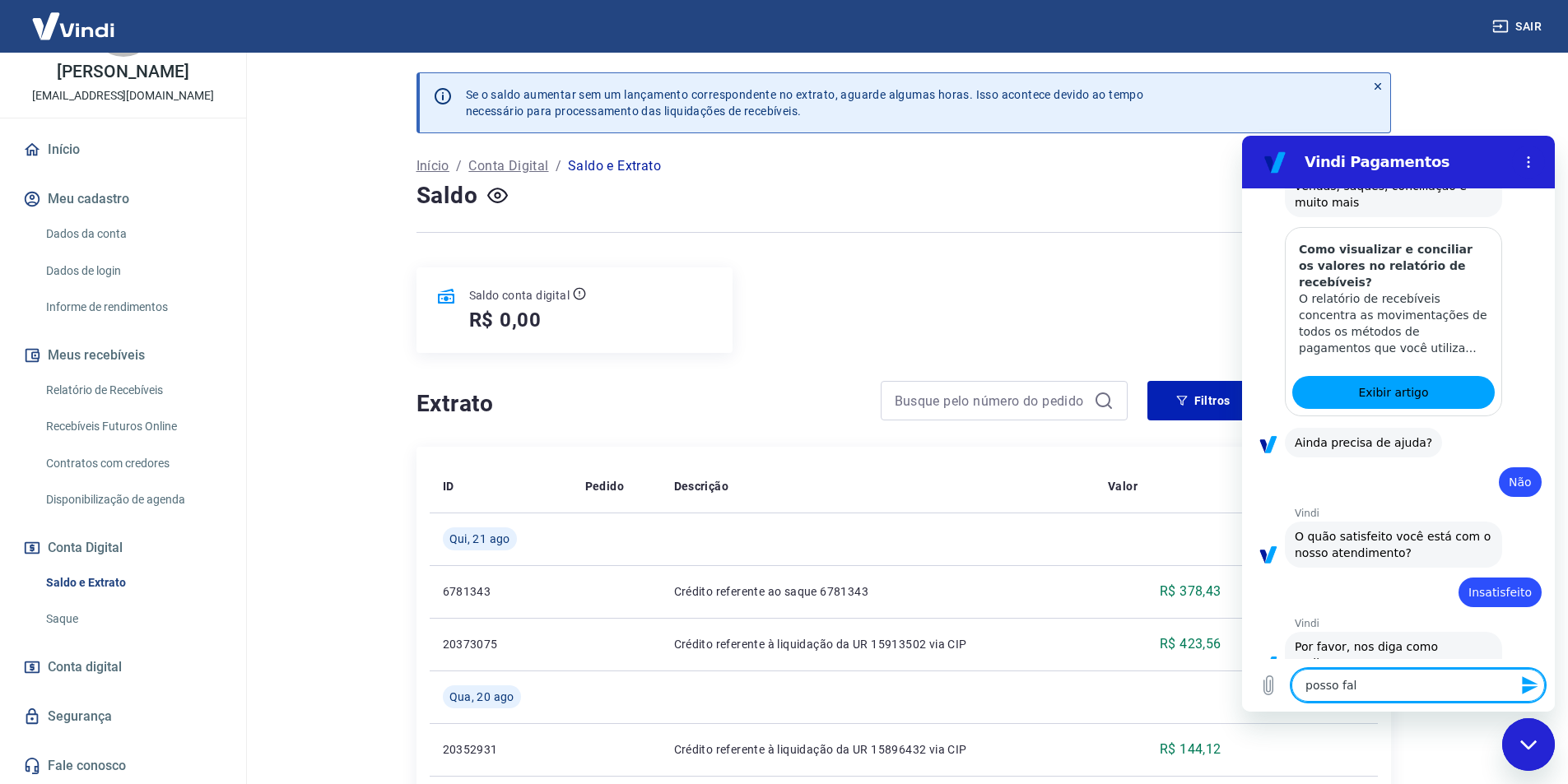
type textarea "posso fala"
type textarea "x"
type textarea "posso falar"
type textarea "x"
type textarea "posso falar"
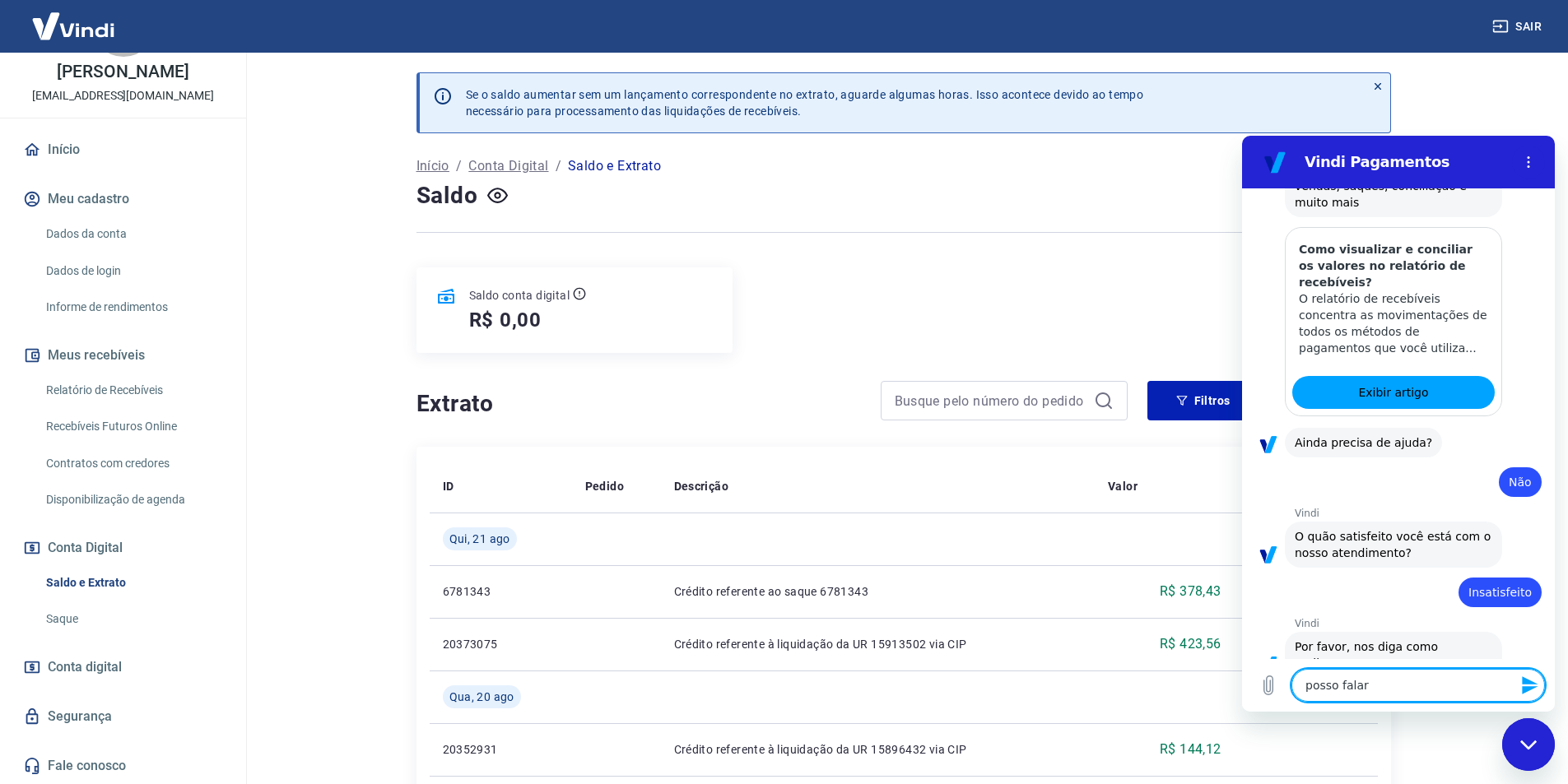
type textarea "x"
type textarea "posso falar c"
type textarea "x"
type textarea "posso falar co"
type textarea "x"
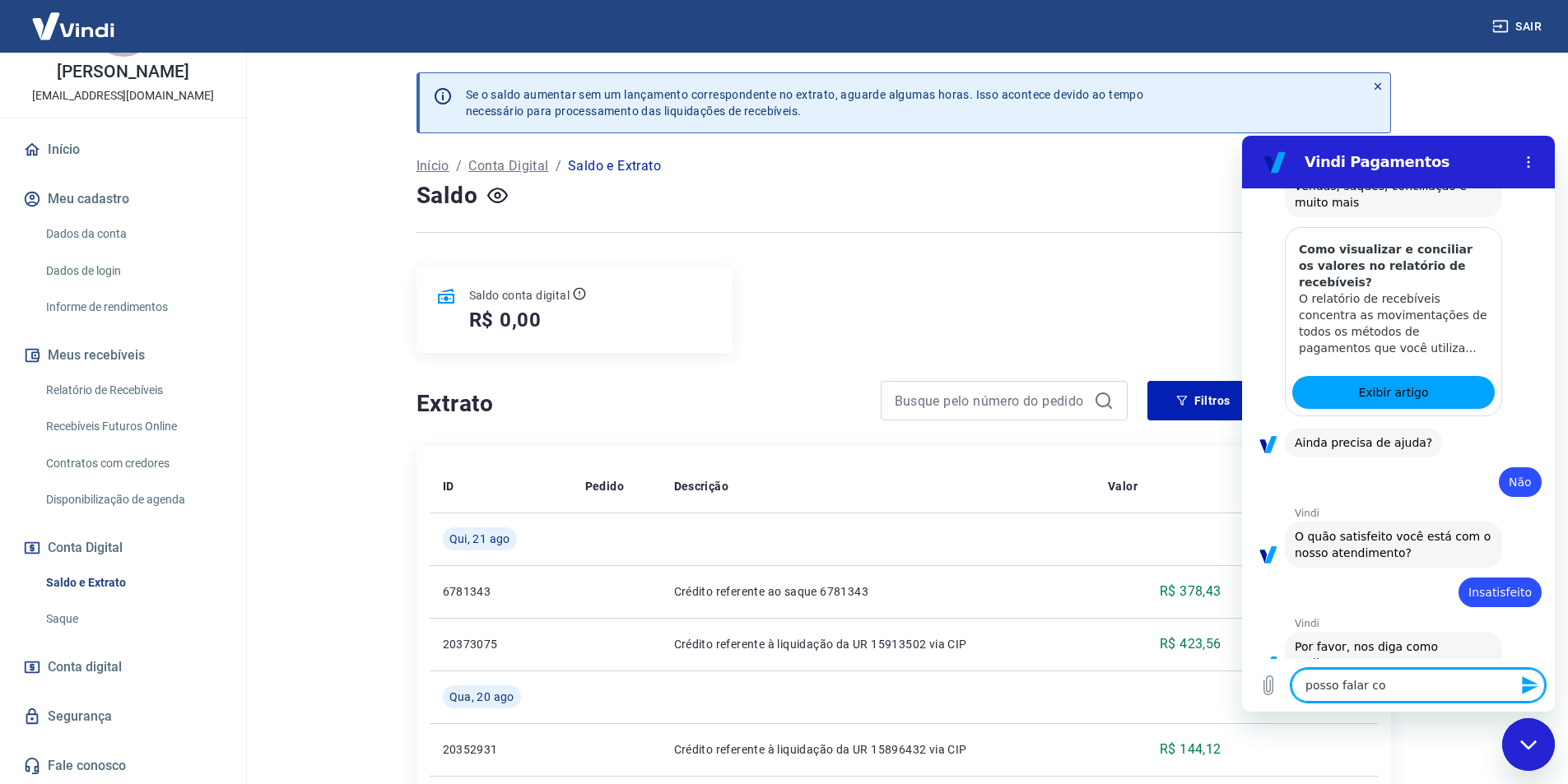
type textarea "posso falar com"
type textarea "x"
type textarea "posso falar com"
type textarea "x"
type textarea "posso falar com a"
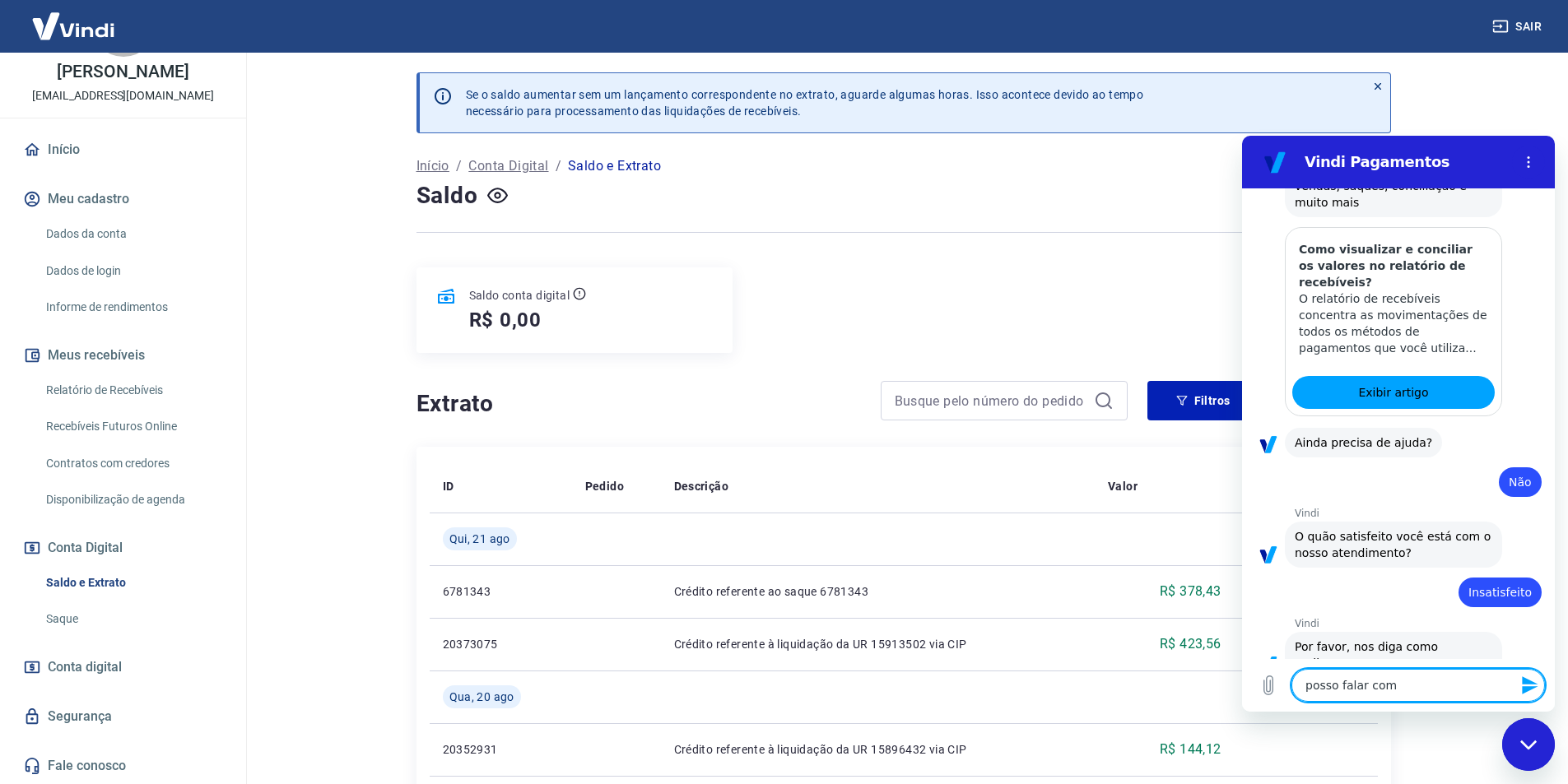
type textarea "x"
type textarea "posso falar com at"
type textarea "x"
type textarea "posso falar com ate"
type textarea "x"
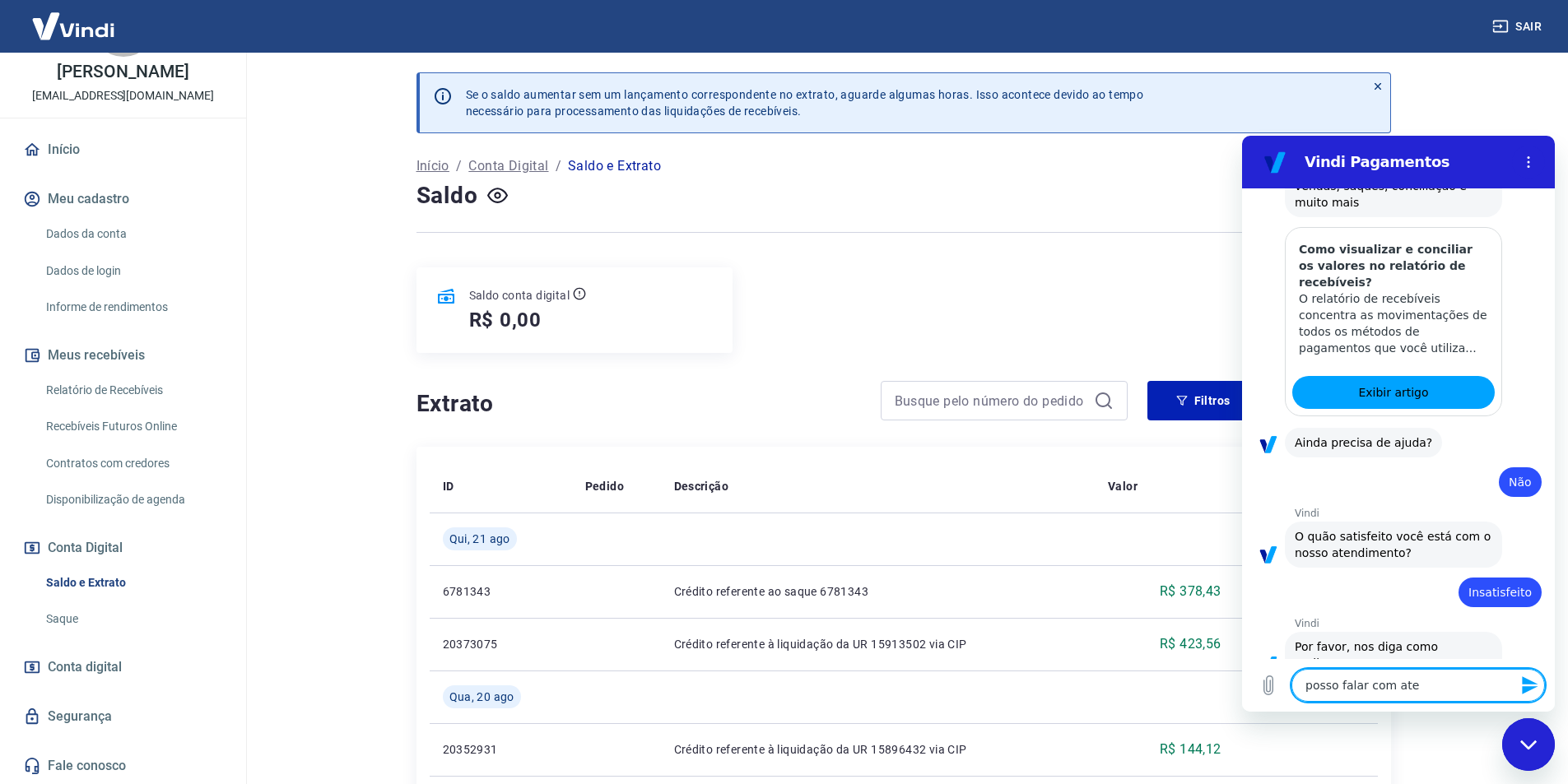
type textarea "posso falar com aten"
type textarea "x"
type textarea "posso falar com atend"
type textarea "x"
type textarea "posso falar com atende"
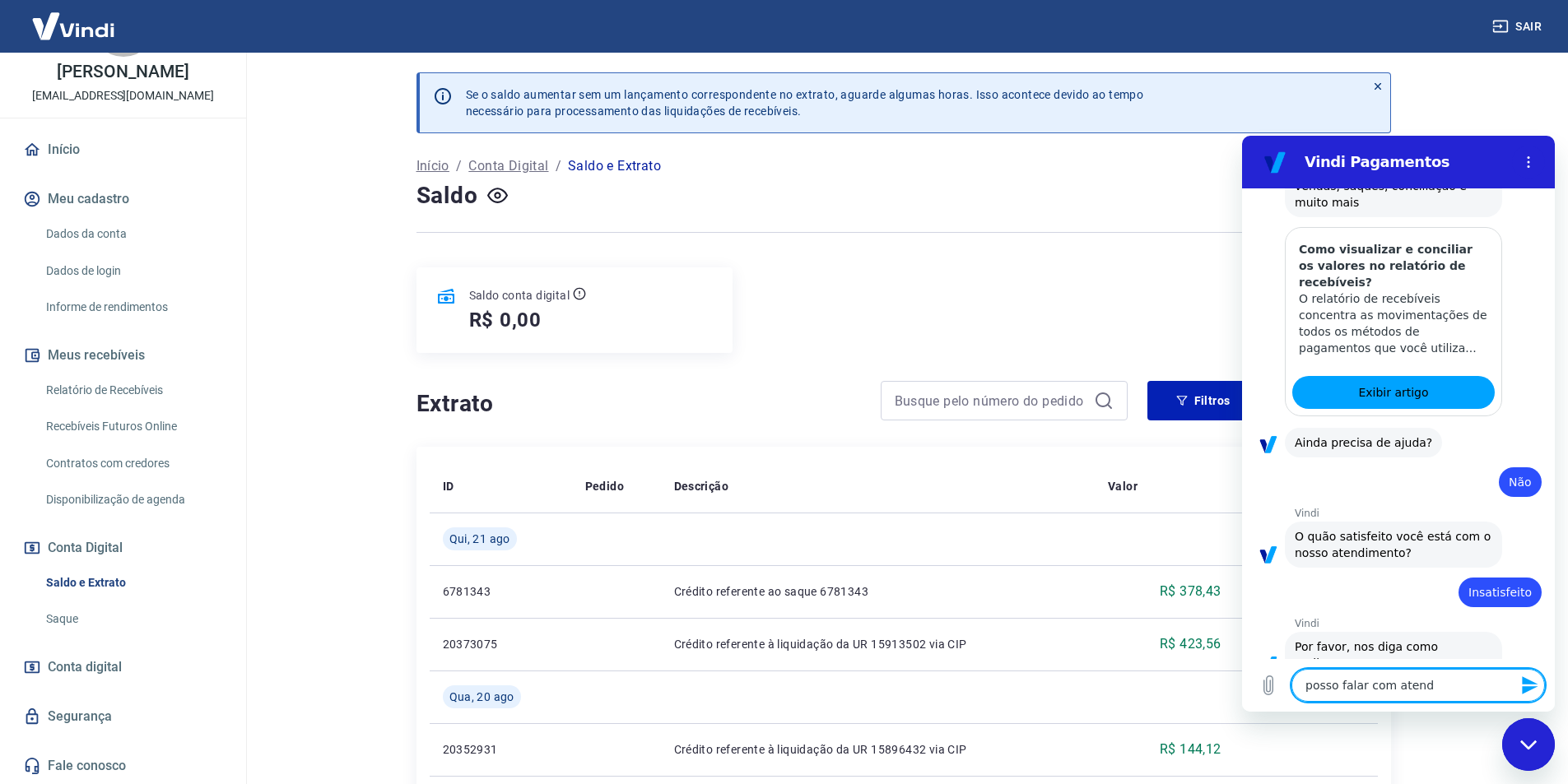
type textarea "x"
type textarea "posso falar com atenden"
type textarea "x"
type textarea "posso falar com atendent"
type textarea "x"
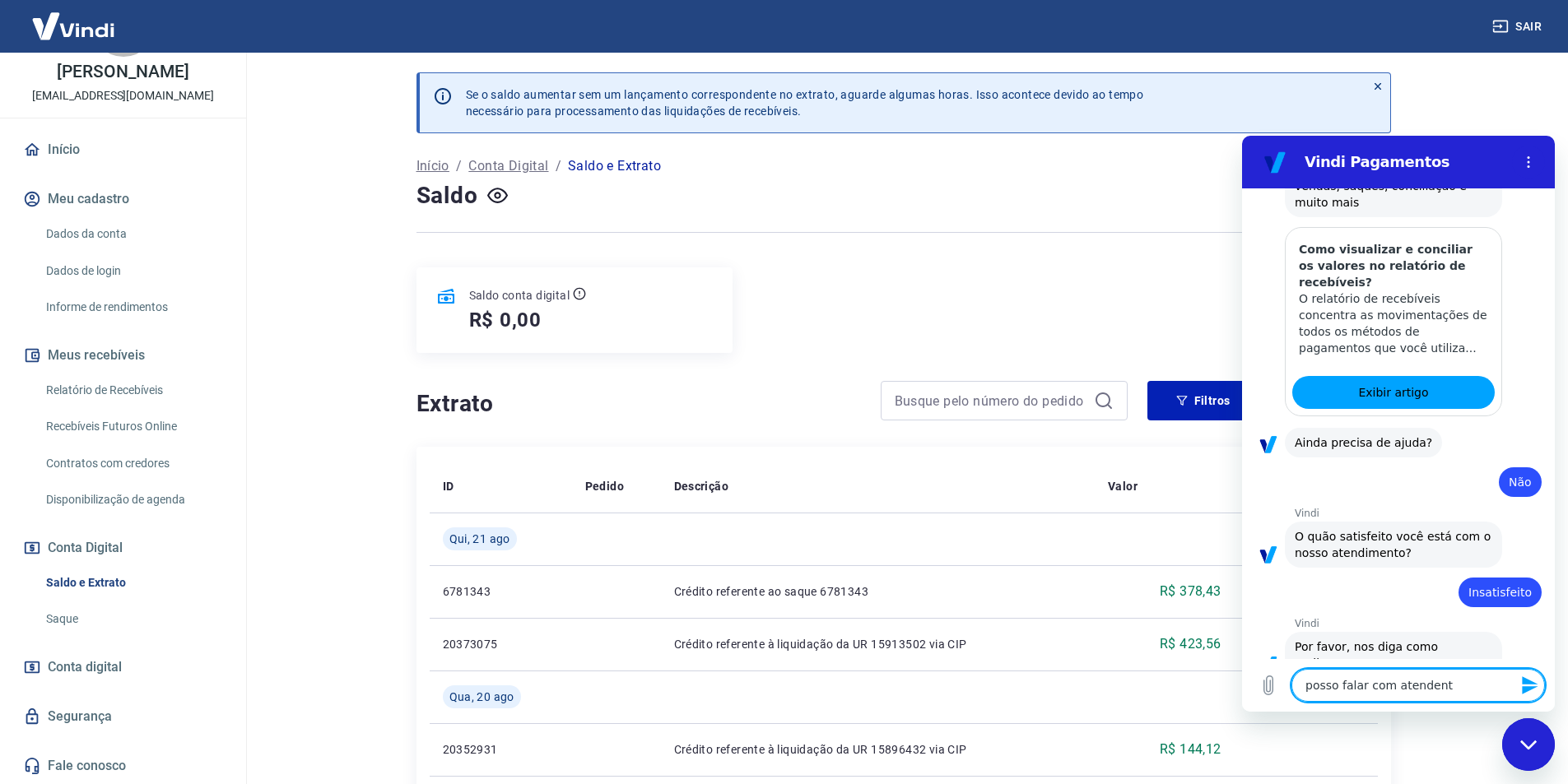
type textarea "posso falar com atendente"
type textarea "x"
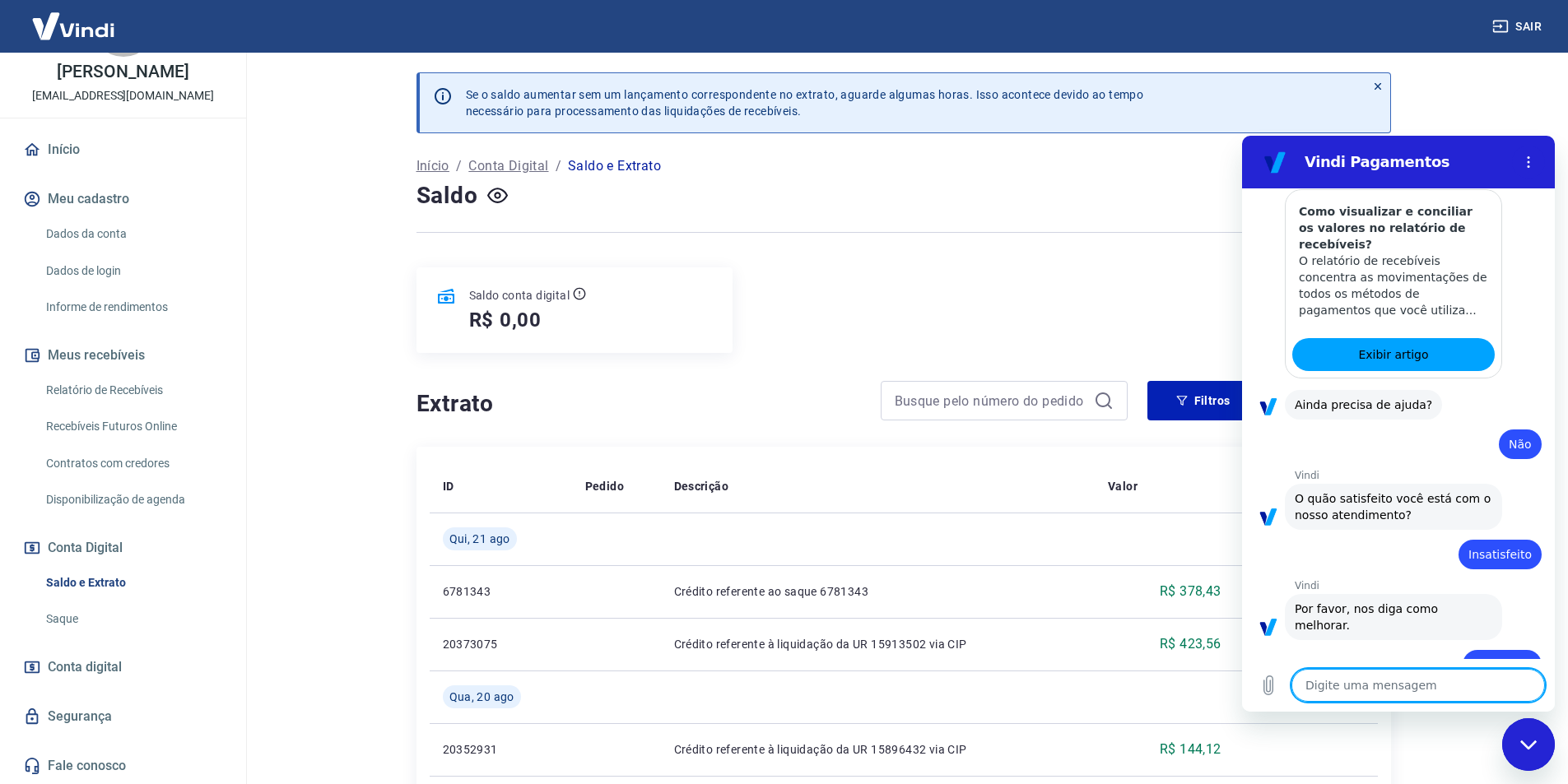
type textarea "x"
type textarea "?"
type textarea "x"
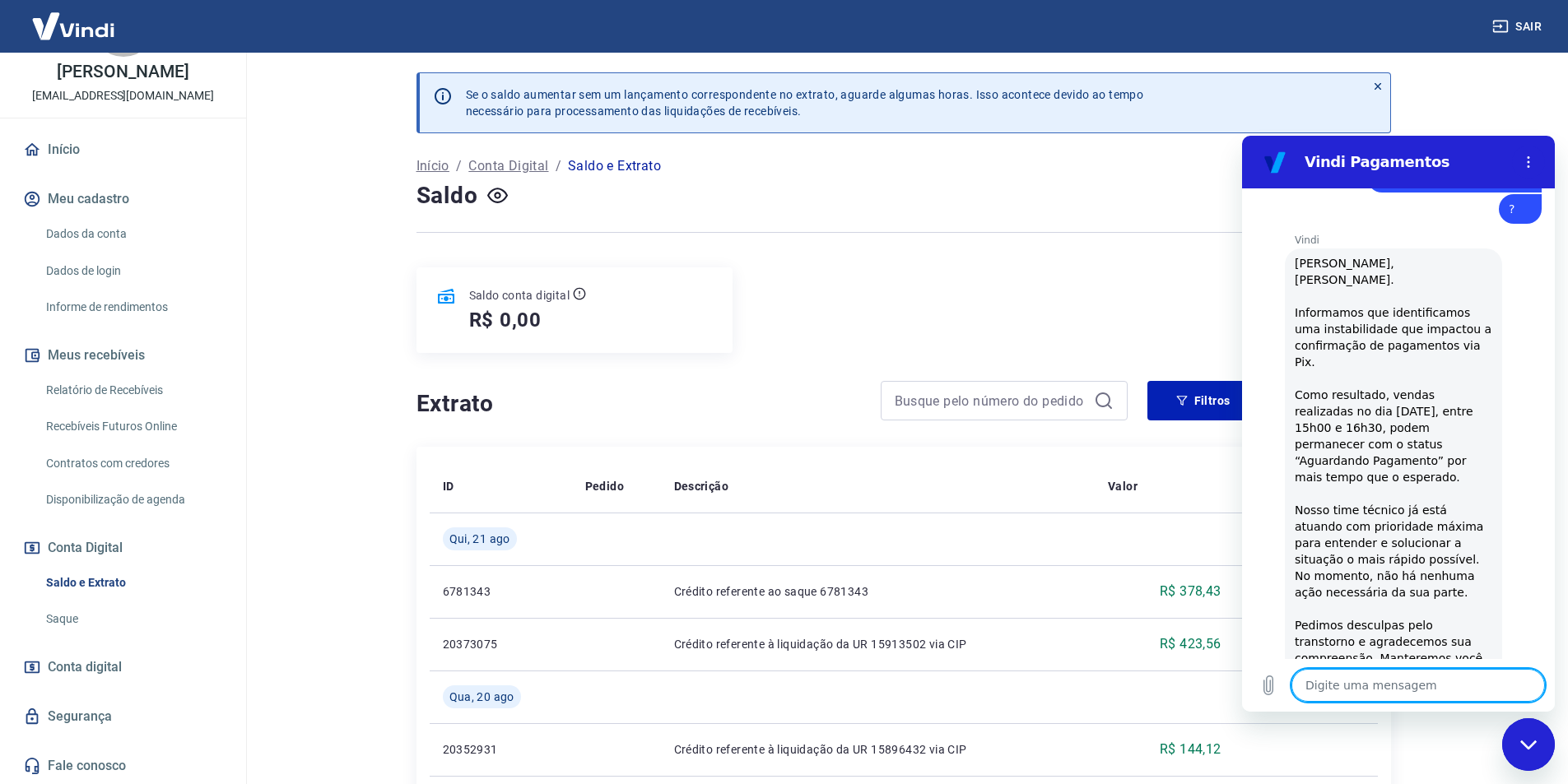
scroll to position [2476, 0]
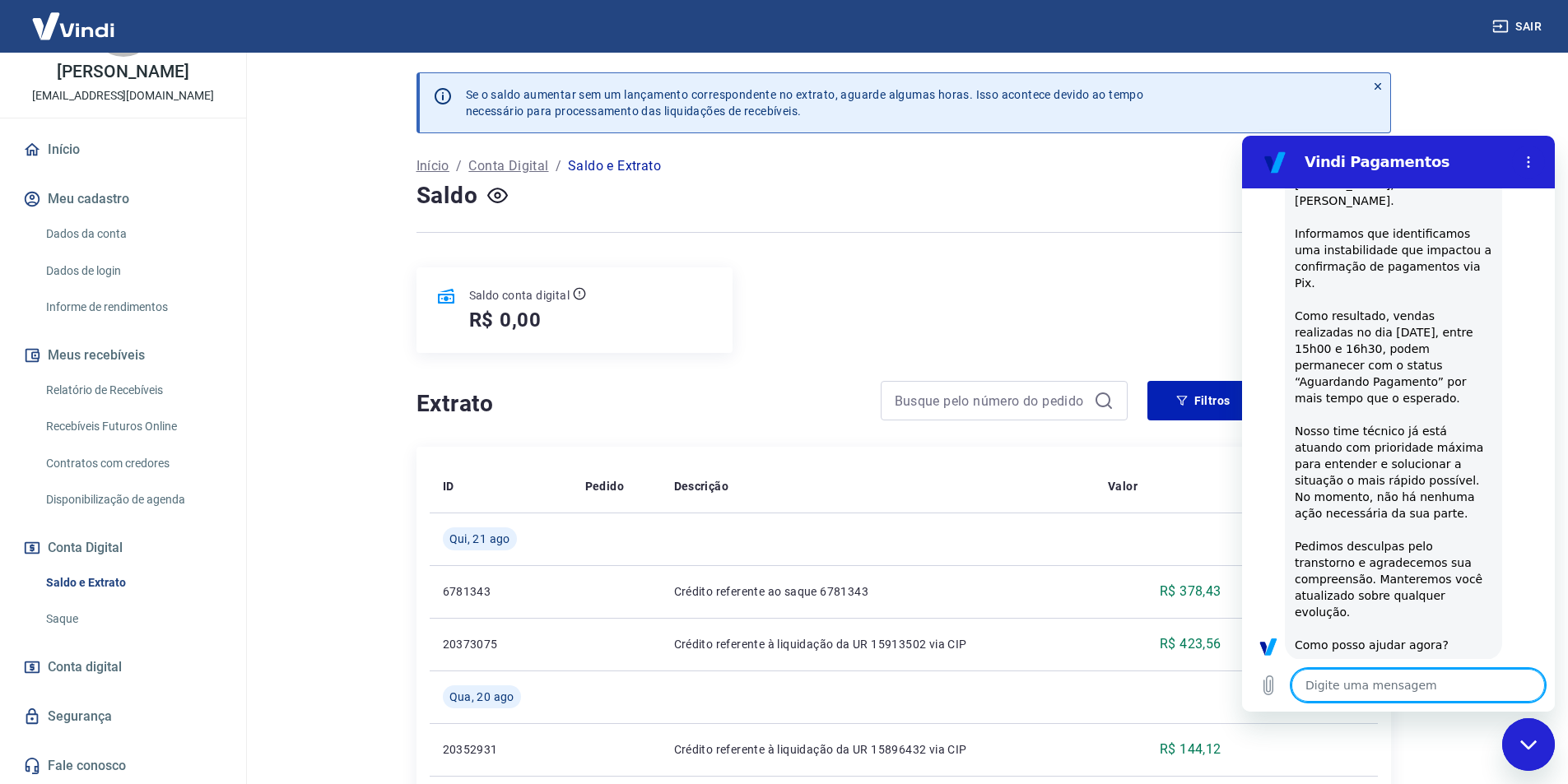
type textarea "x"
type textarea "é"
type textarea "x"
type textarea "é"
type textarea "x"
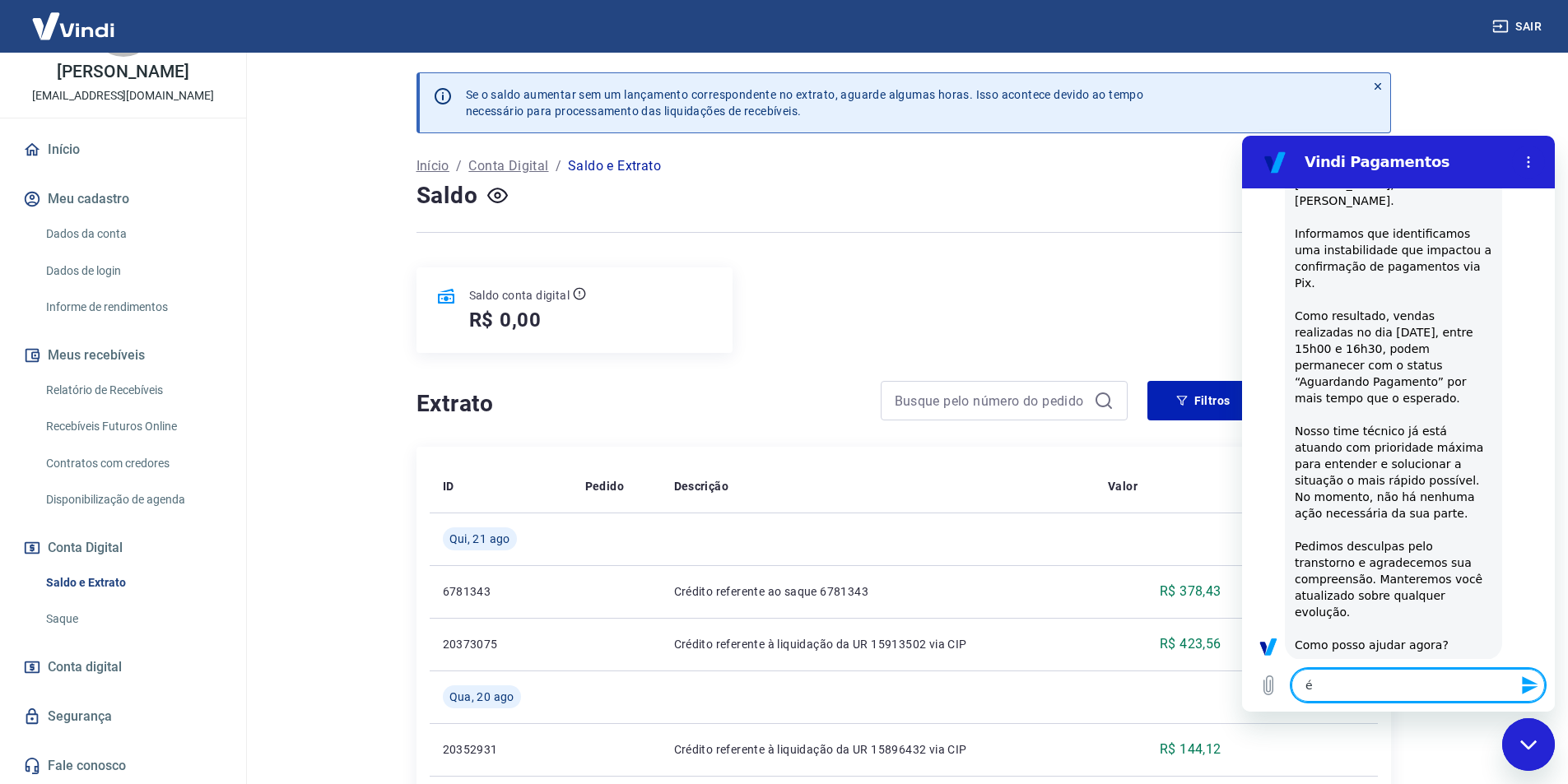
type textarea "é J"
type textarea "x"
type textarea "é Jo"
type textarea "x"
type textarea "é [PERSON_NAME]"
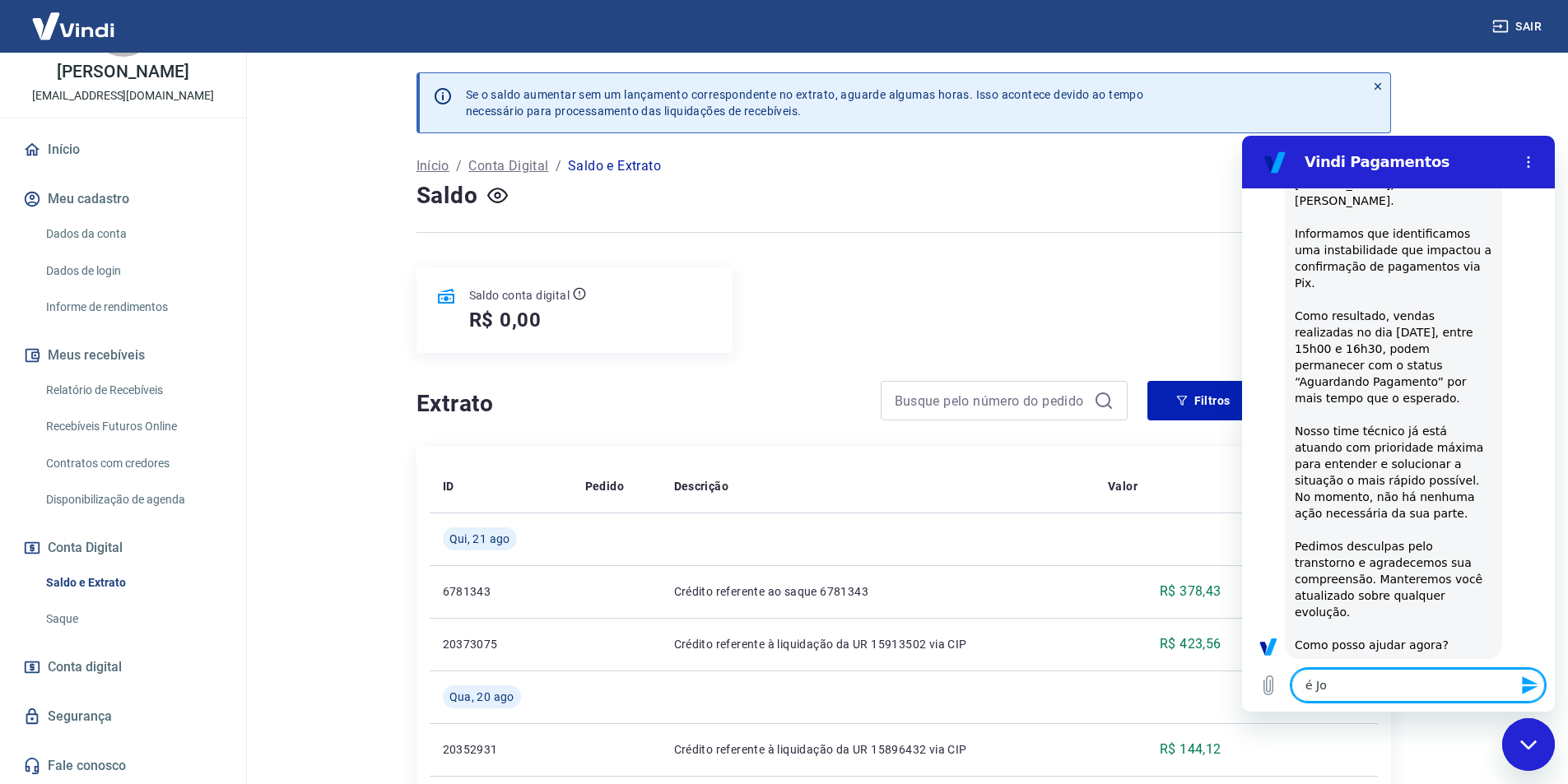
type textarea "x"
type textarea "é [PERSON_NAME]"
type textarea "x"
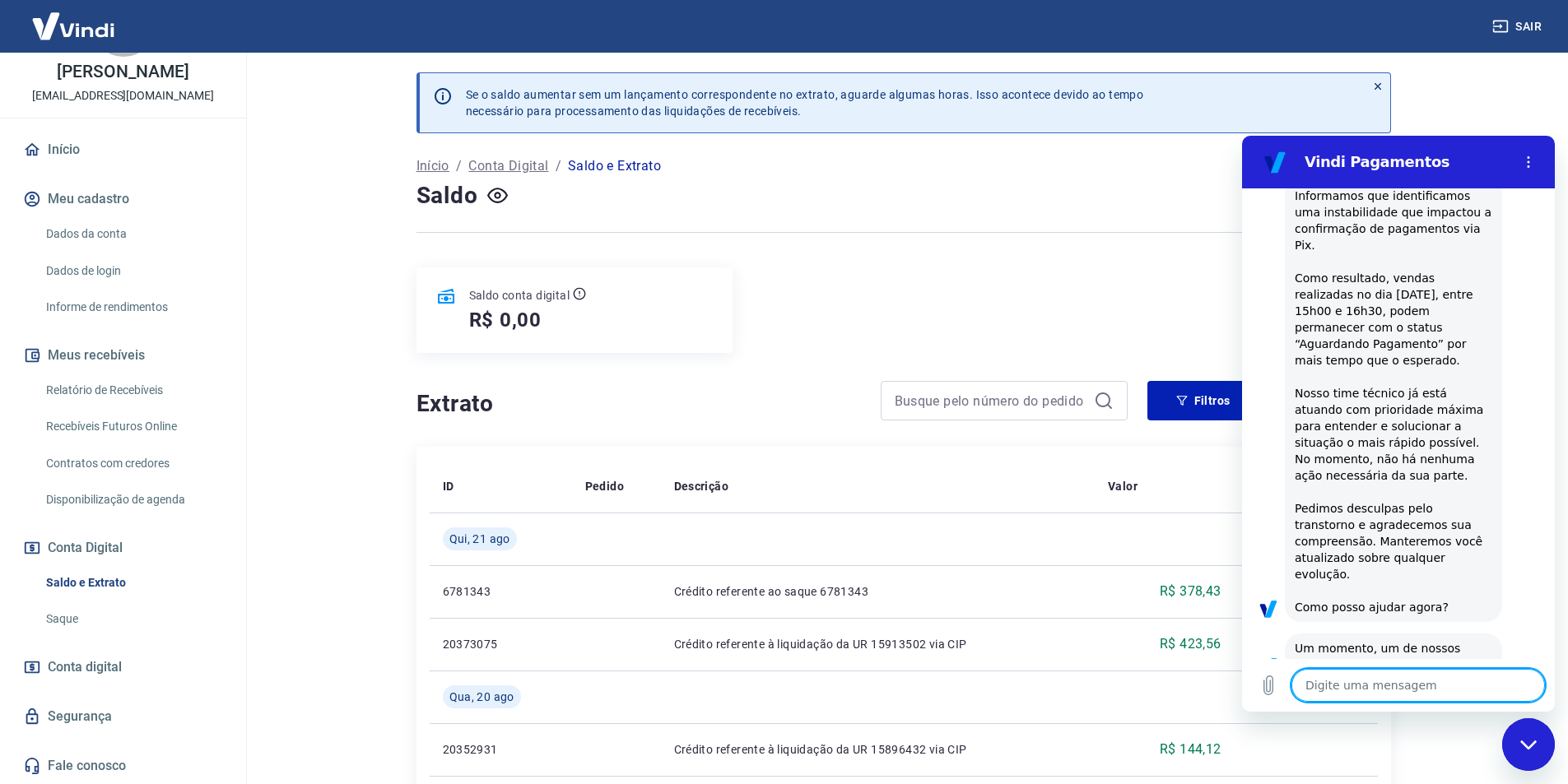
type textarea "x"
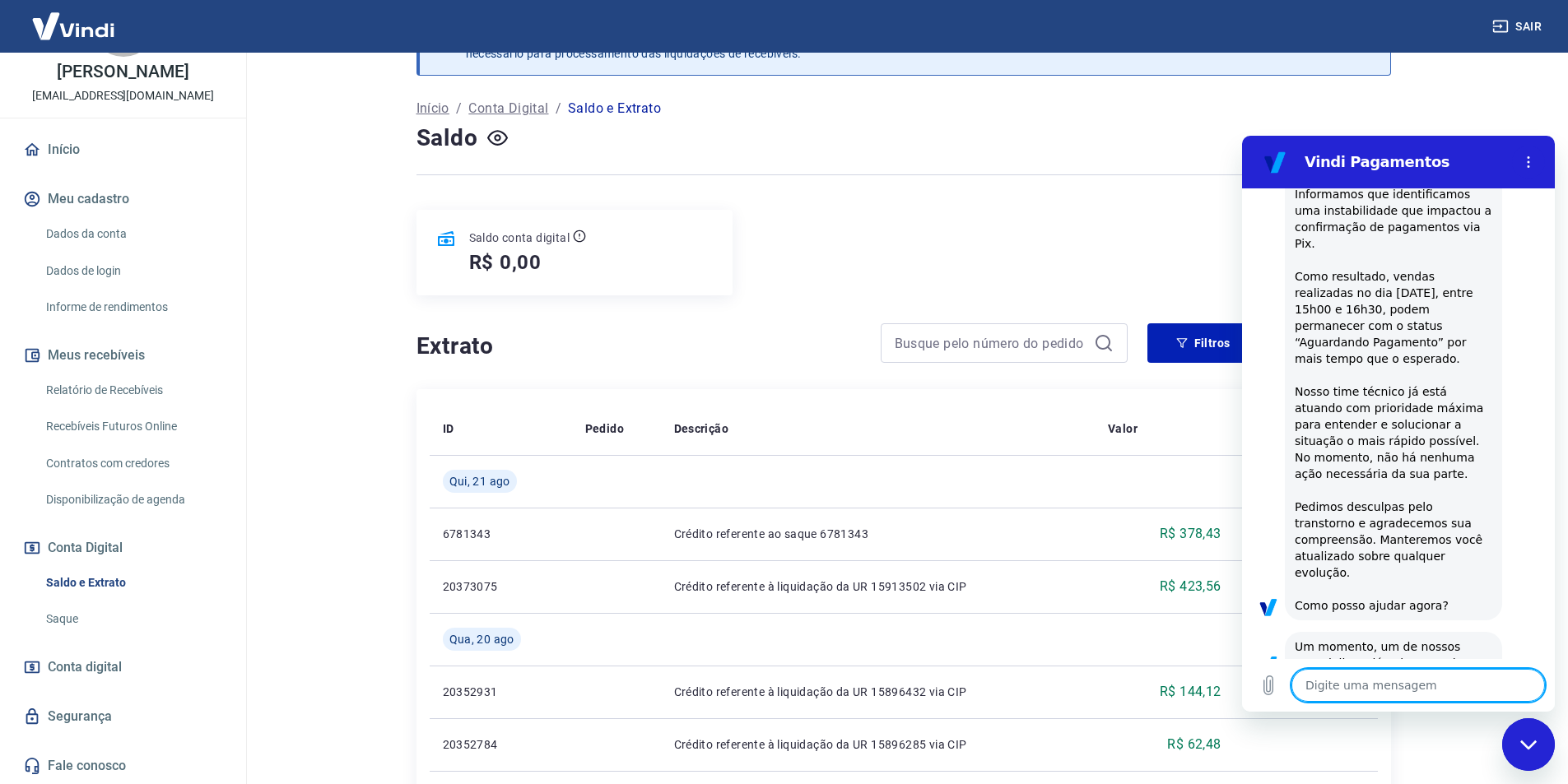
scroll to position [247, 0]
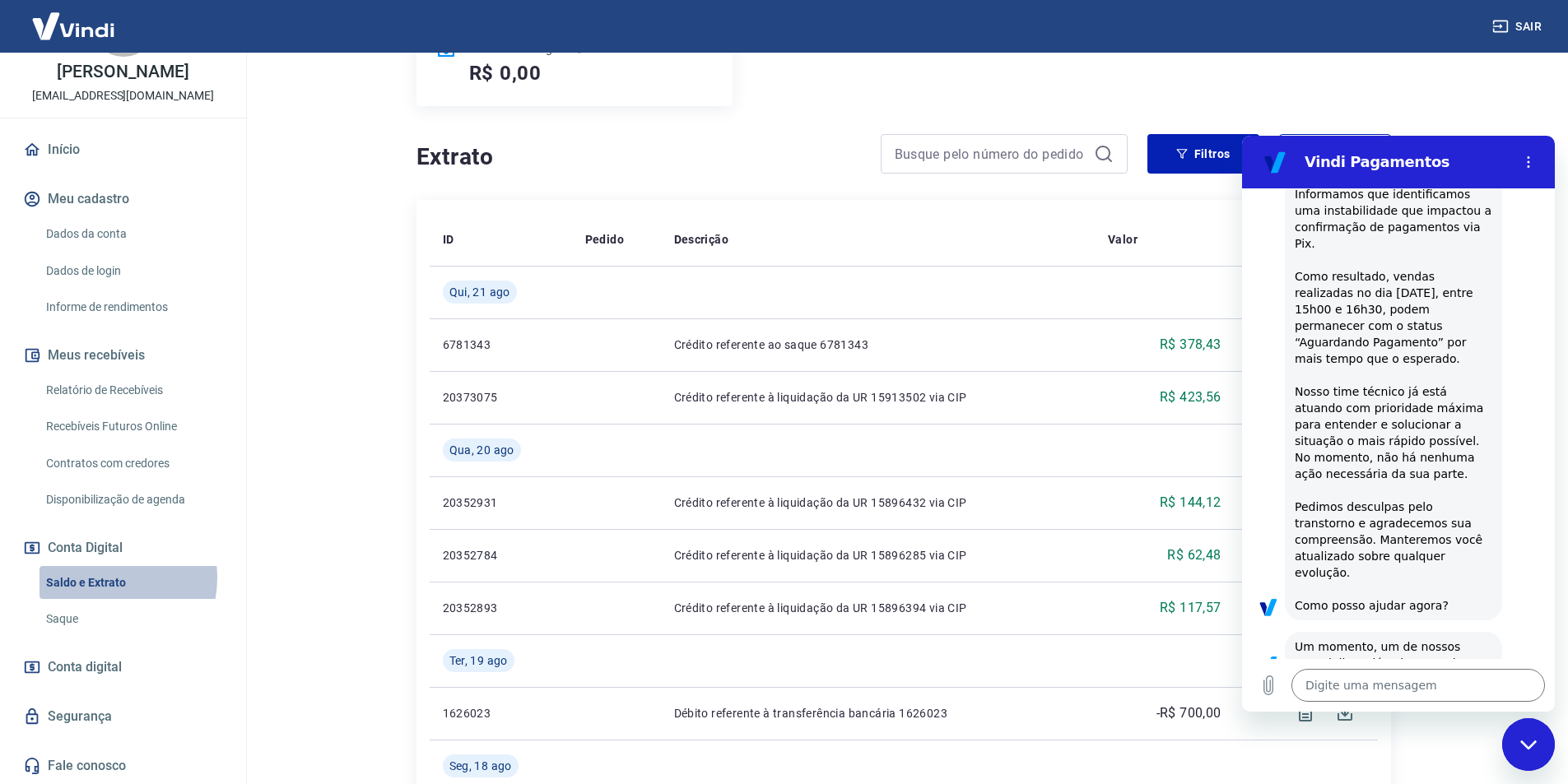
click at [102, 577] on link "Saldo e Extrato" at bounding box center [133, 583] width 187 height 34
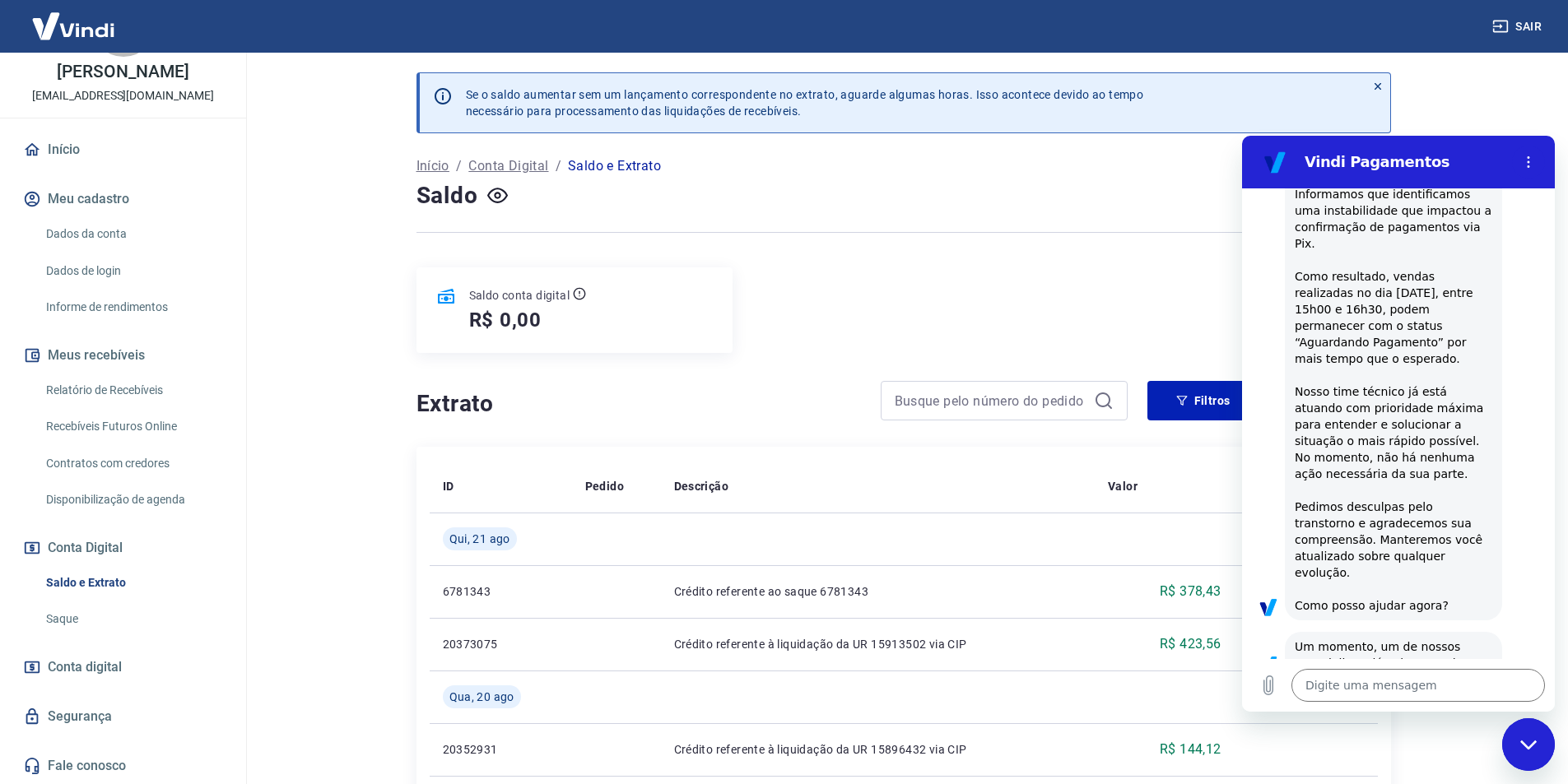
click at [94, 587] on link "Saldo e Extrato" at bounding box center [133, 583] width 187 height 34
click at [92, 587] on link "Saldo e Extrato" at bounding box center [133, 583] width 187 height 34
click at [58, 614] on link "Saque" at bounding box center [133, 619] width 187 height 34
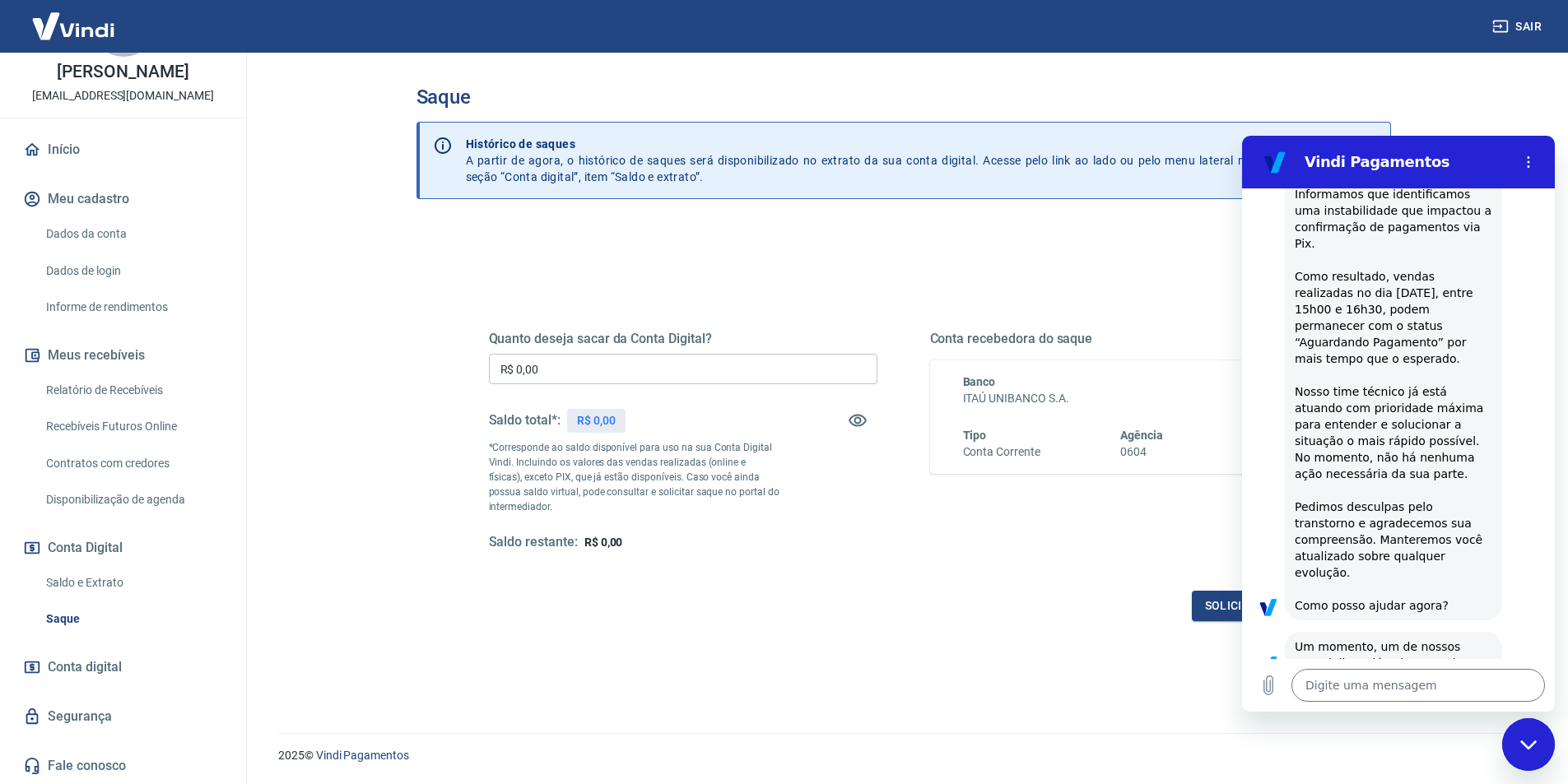
click at [93, 553] on button "Conta Digital" at bounding box center [123, 547] width 207 height 36
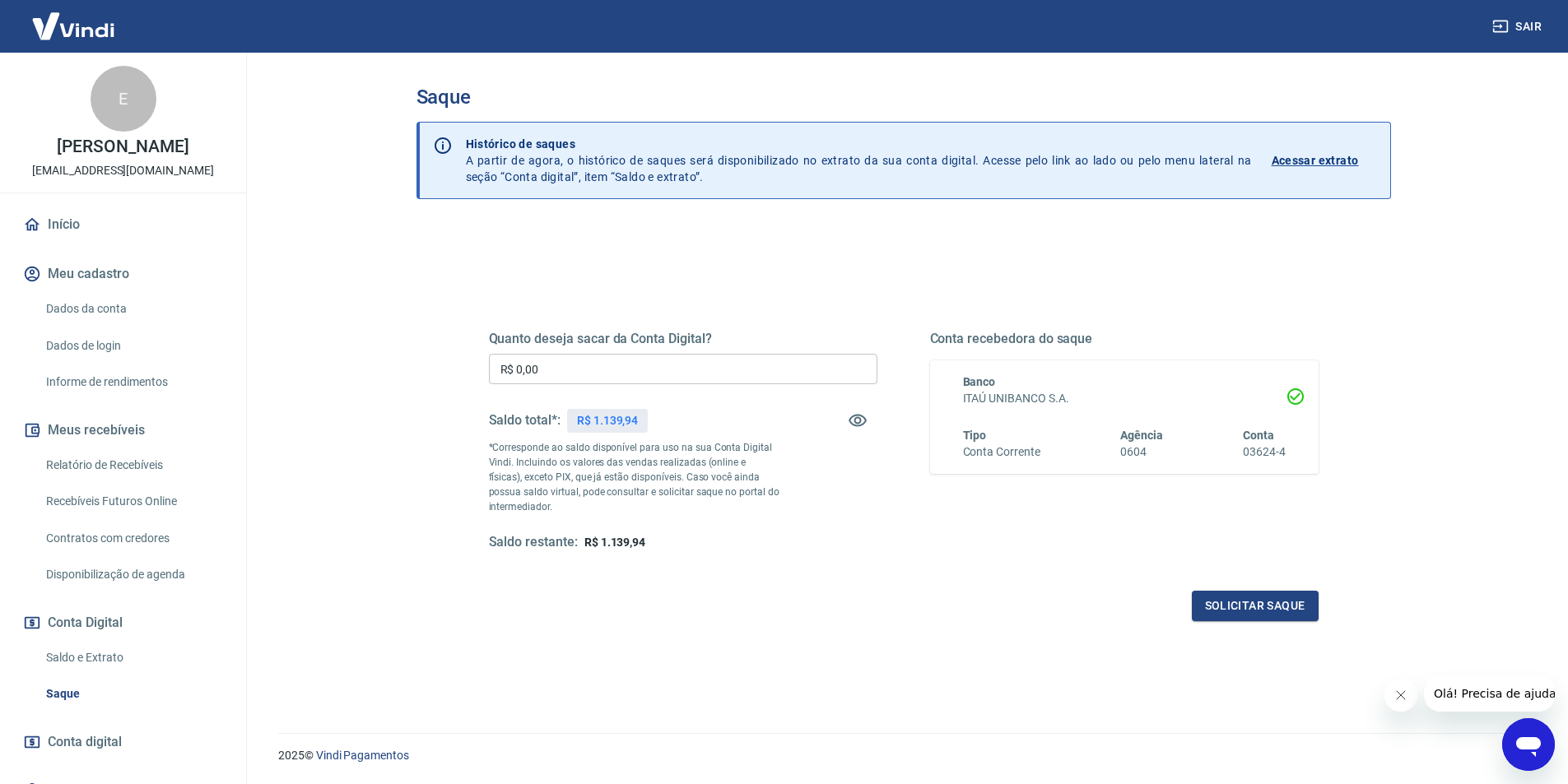
click at [623, 370] on input "R$ 0,00" at bounding box center [683, 369] width 388 height 30
type input "R$ 1.100,00"
click at [1225, 604] on button "Solicitar saque" at bounding box center [1255, 606] width 127 height 30
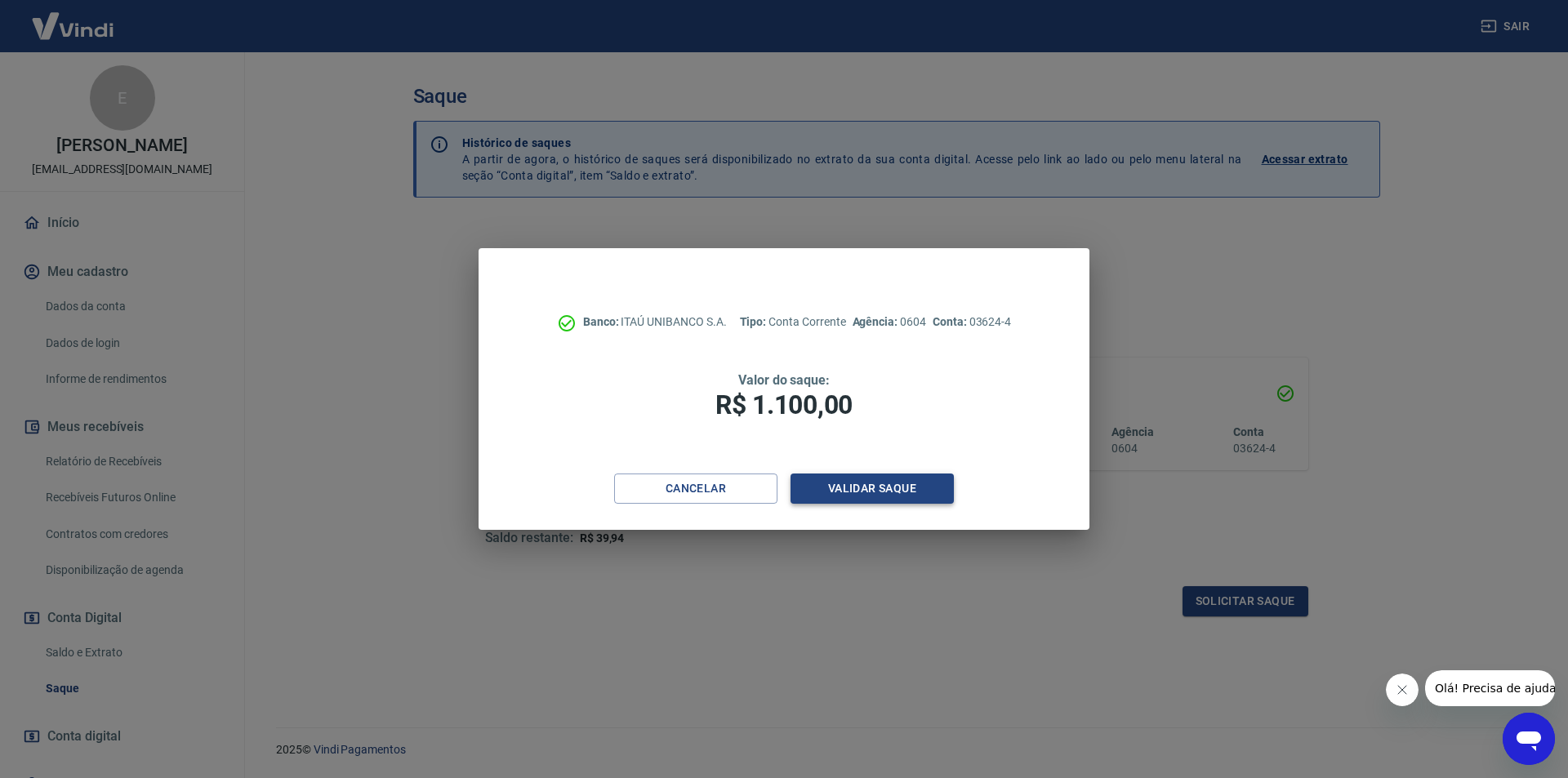
click at [845, 488] on button "Validar saque" at bounding box center [872, 489] width 163 height 30
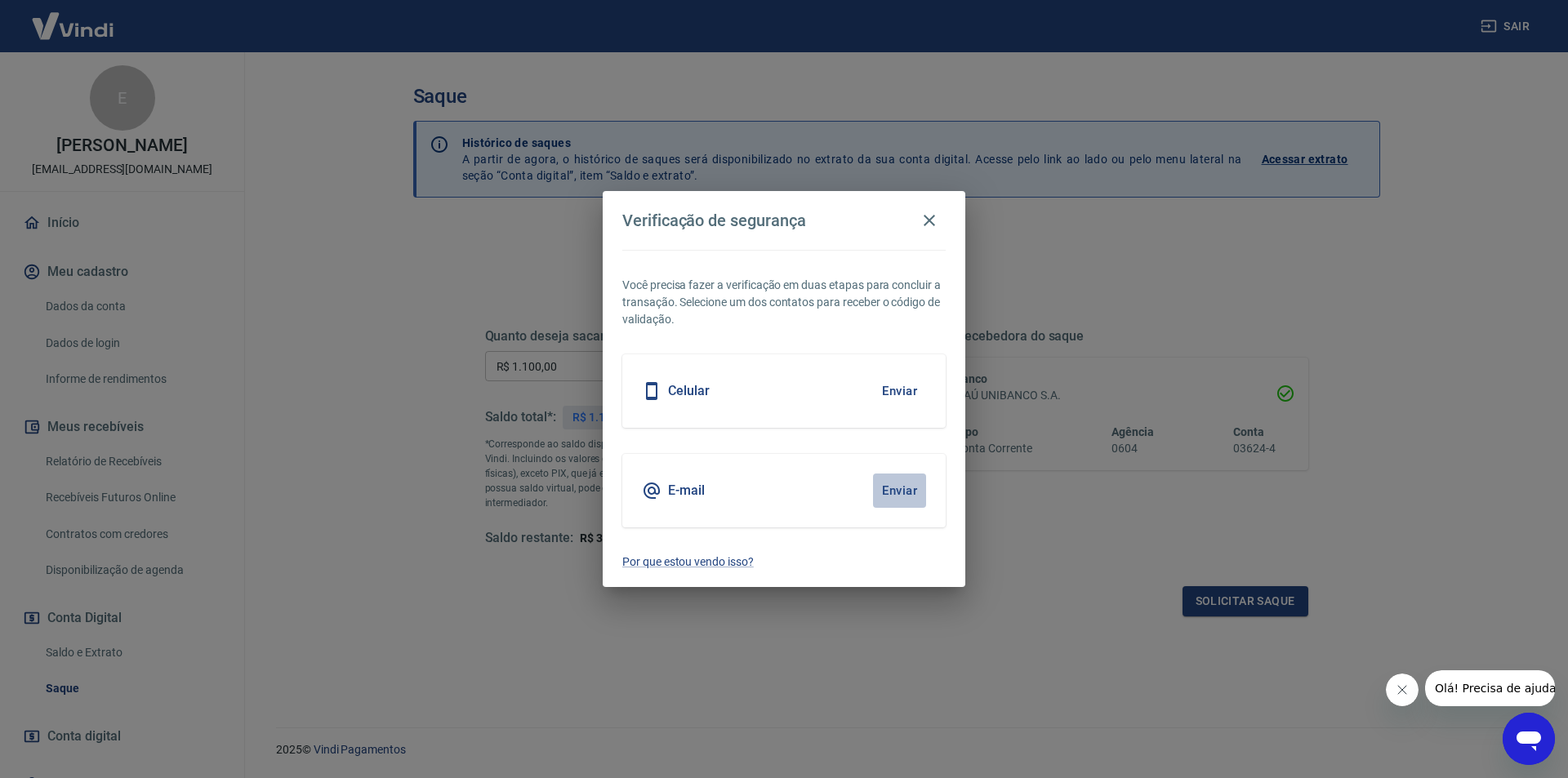
click at [909, 480] on button "Enviar" at bounding box center [899, 491] width 53 height 34
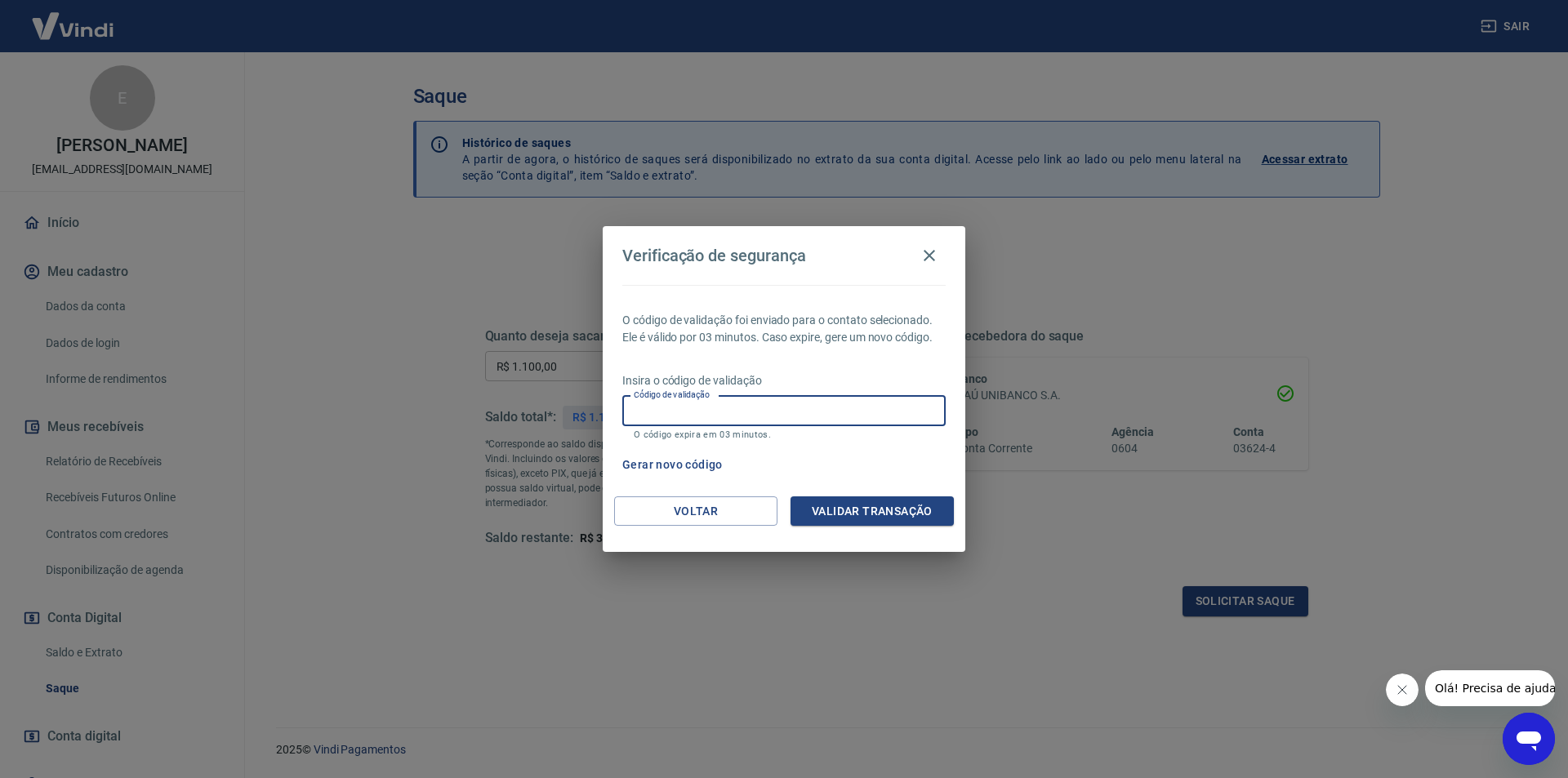
click at [784, 427] on input "Código de validação" at bounding box center [783, 411] width 323 height 30
paste input "661569"
type input "661569"
click at [875, 507] on button "Validar transação" at bounding box center [872, 512] width 163 height 30
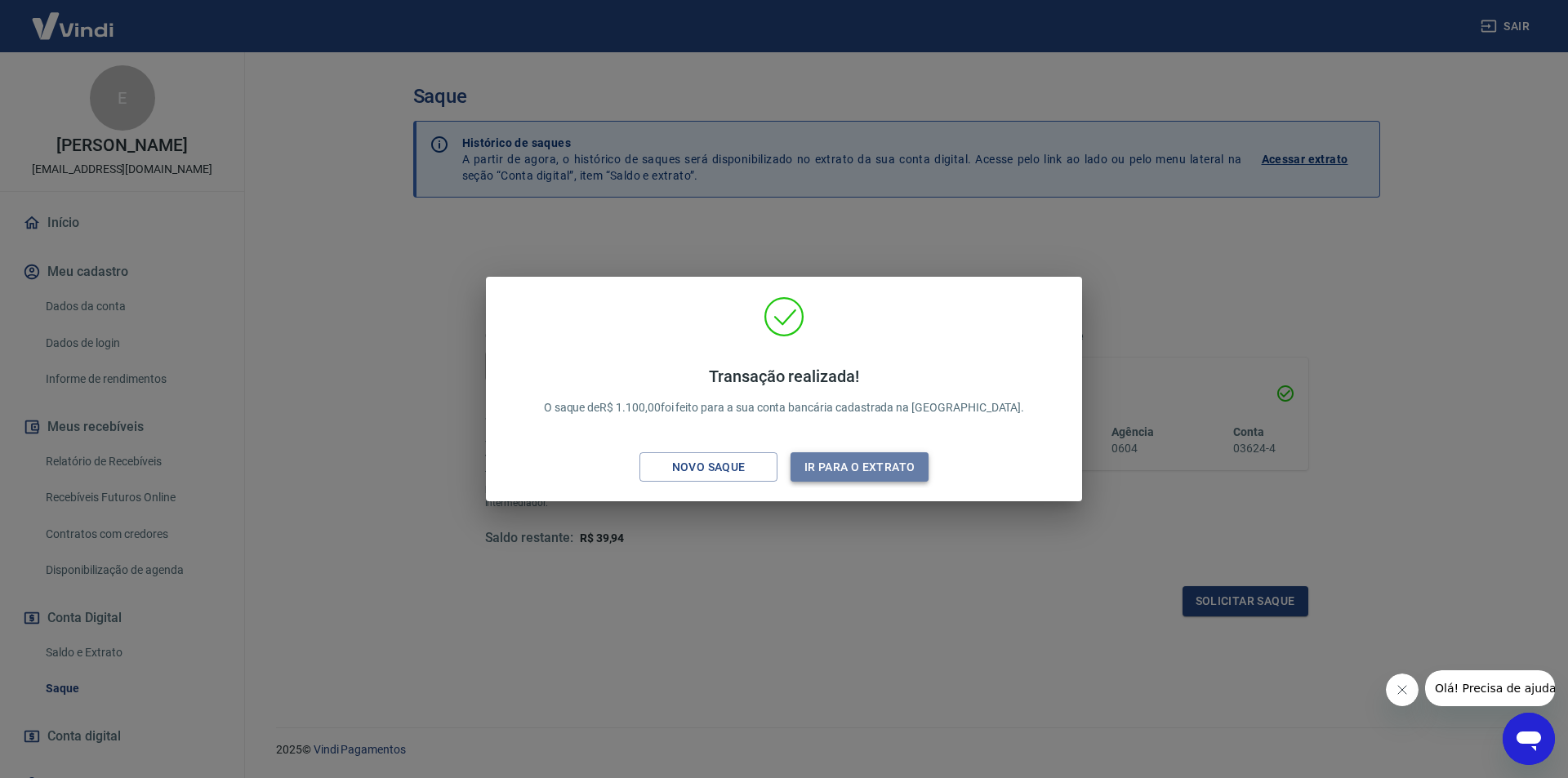
click at [877, 457] on button "Ir para o extrato" at bounding box center [859, 467] width 138 height 30
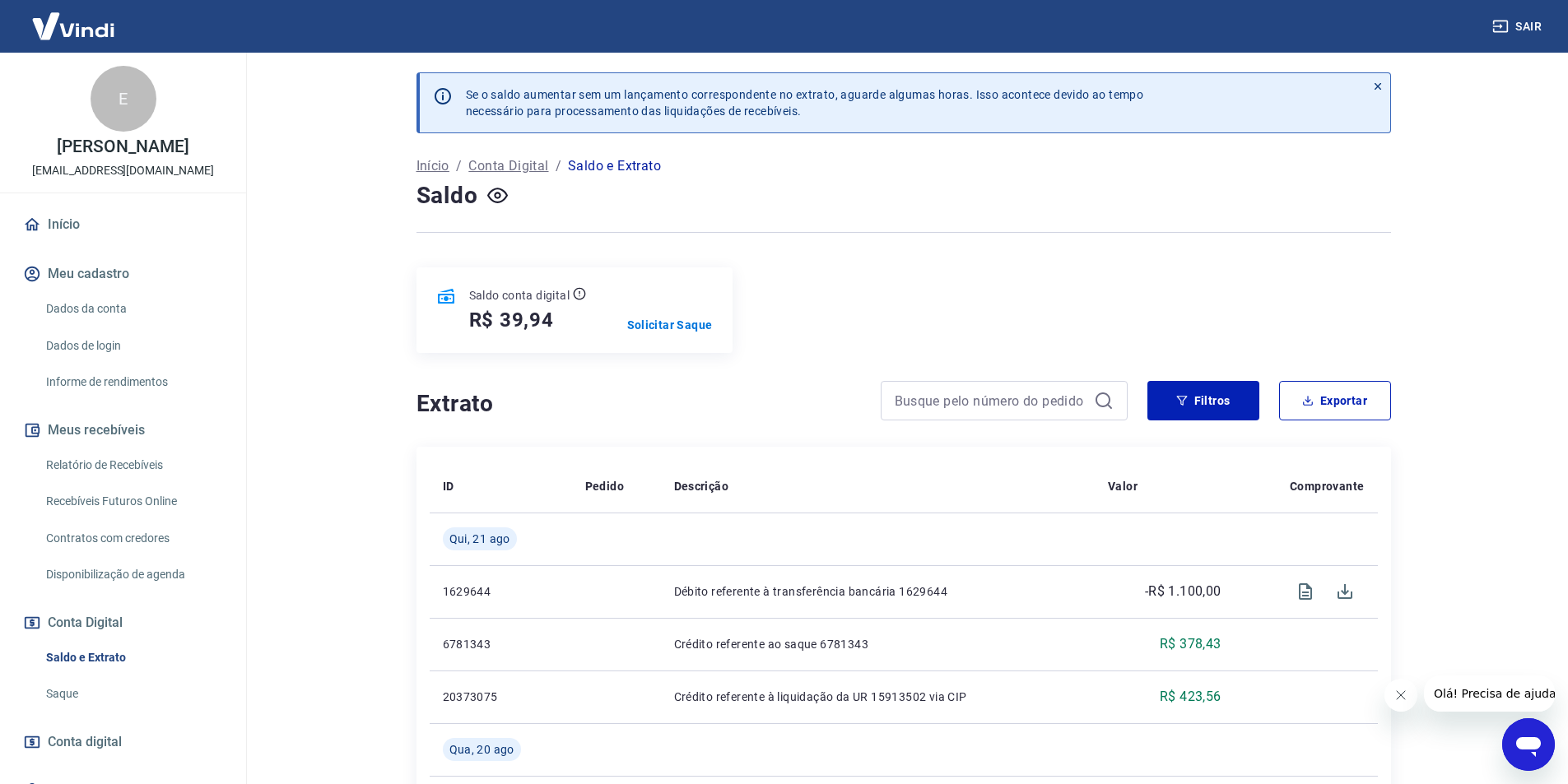
click at [1485, 676] on button "Olá! Precisa de ajuda?" at bounding box center [1497, 693] width 148 height 36
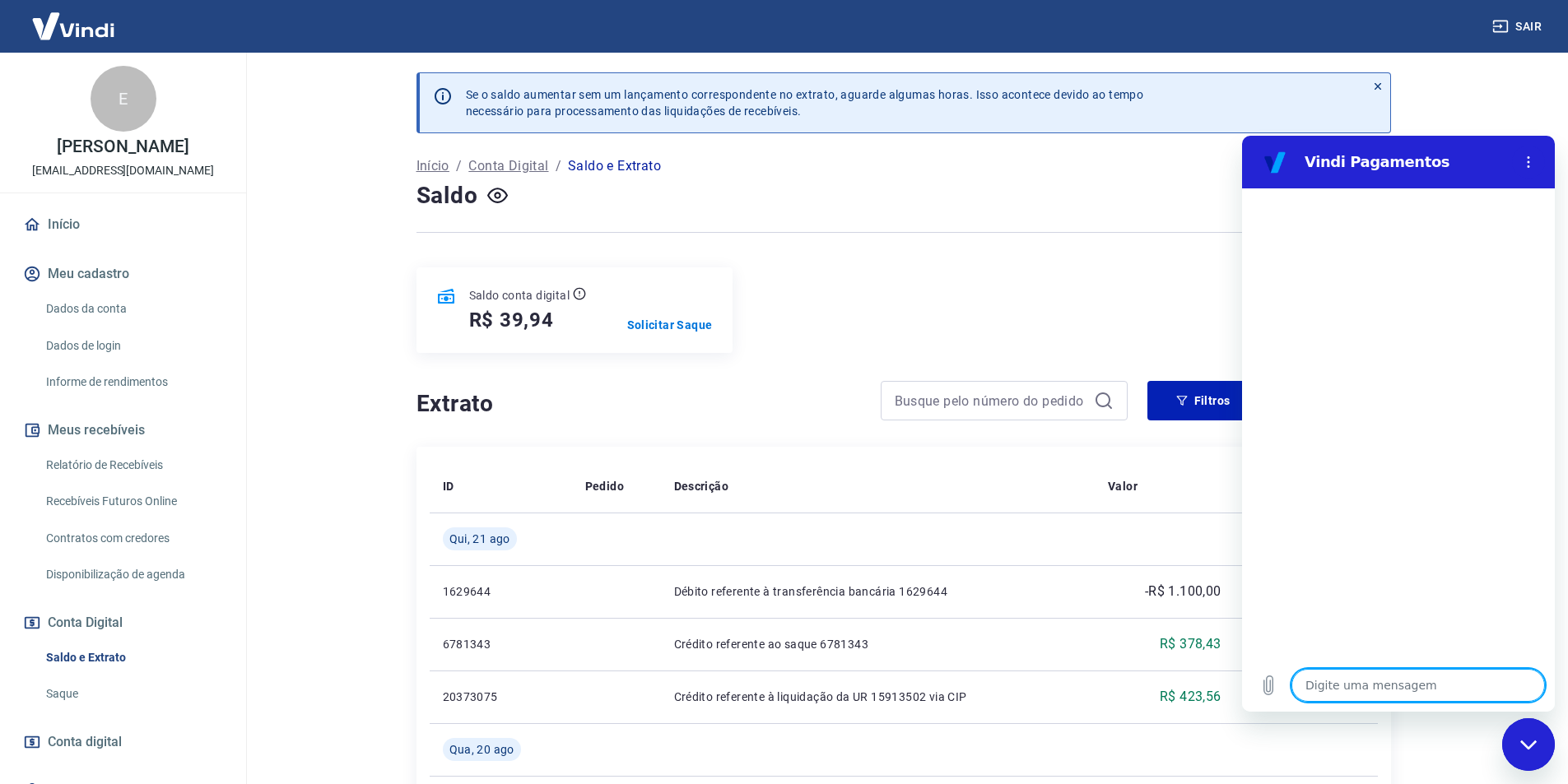
type textarea "x"
